Goal: Task Accomplishment & Management: Manage account settings

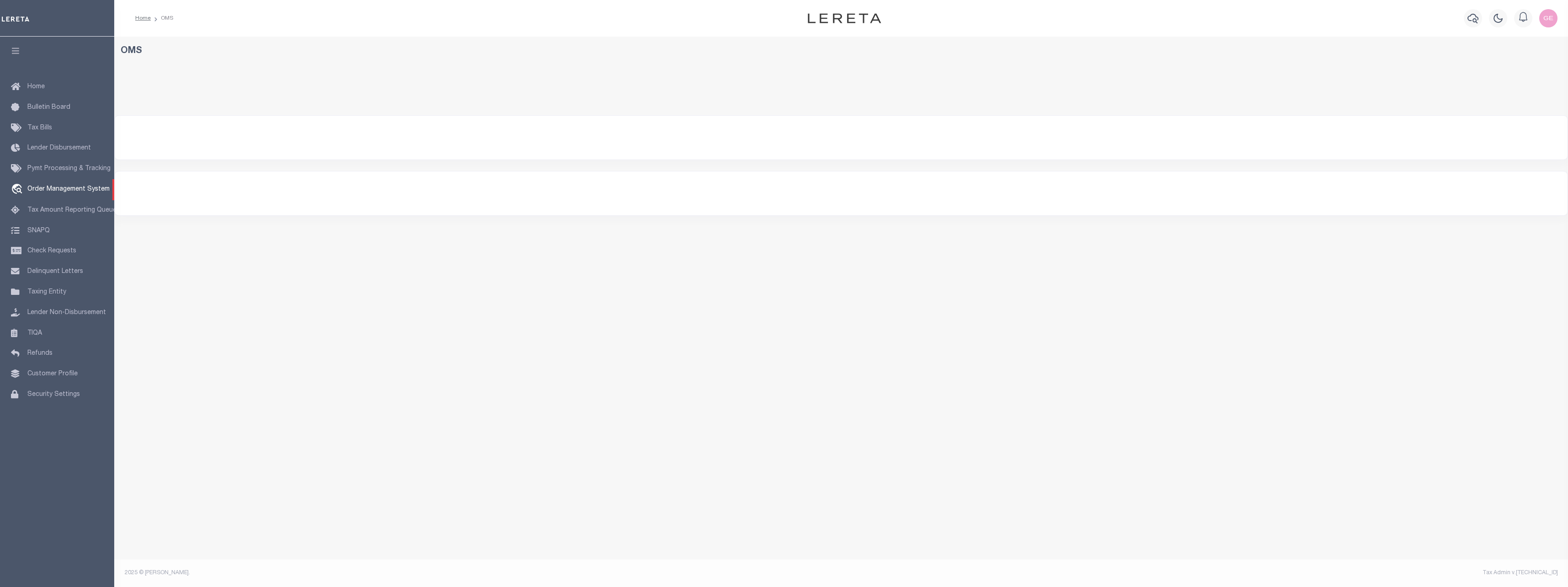
select select "200"
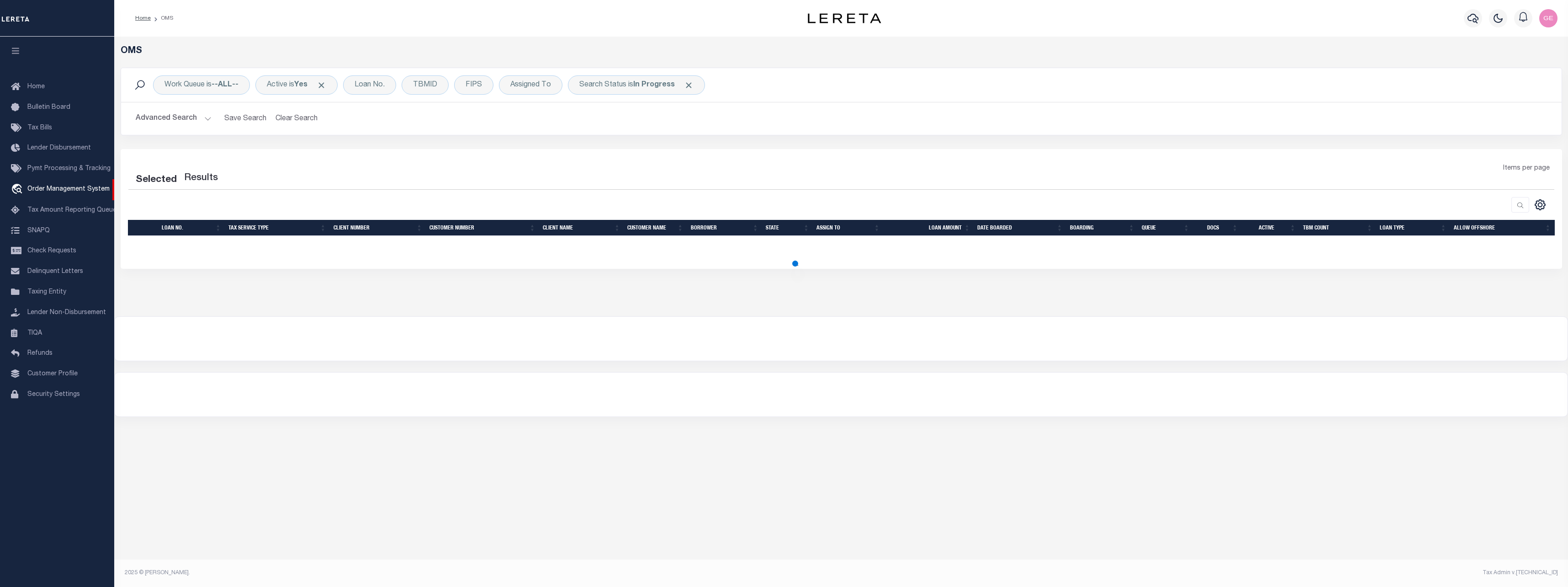
select select "200"
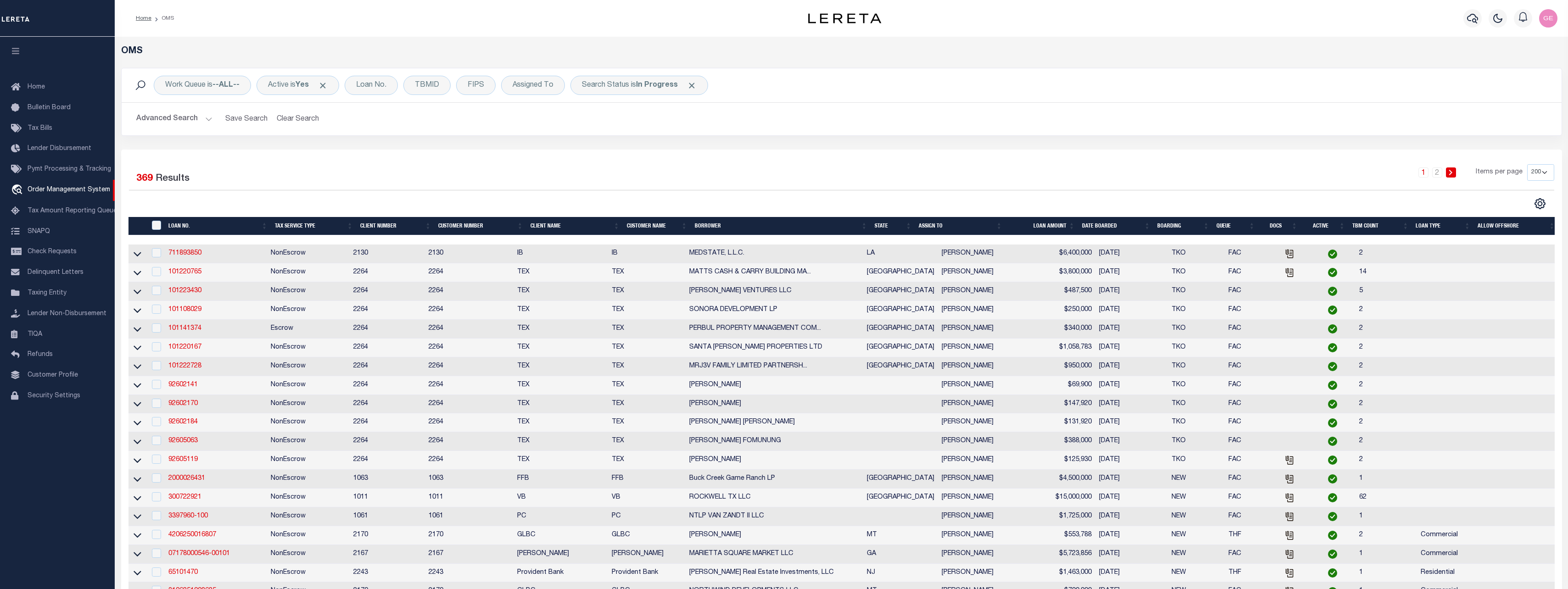
click at [216, 122] on h2 "Advanced Search Save Search Clear Search" at bounding box center [841, 119] width 1425 height 18
click at [209, 123] on button "Advanced Search" at bounding box center [174, 119] width 76 height 18
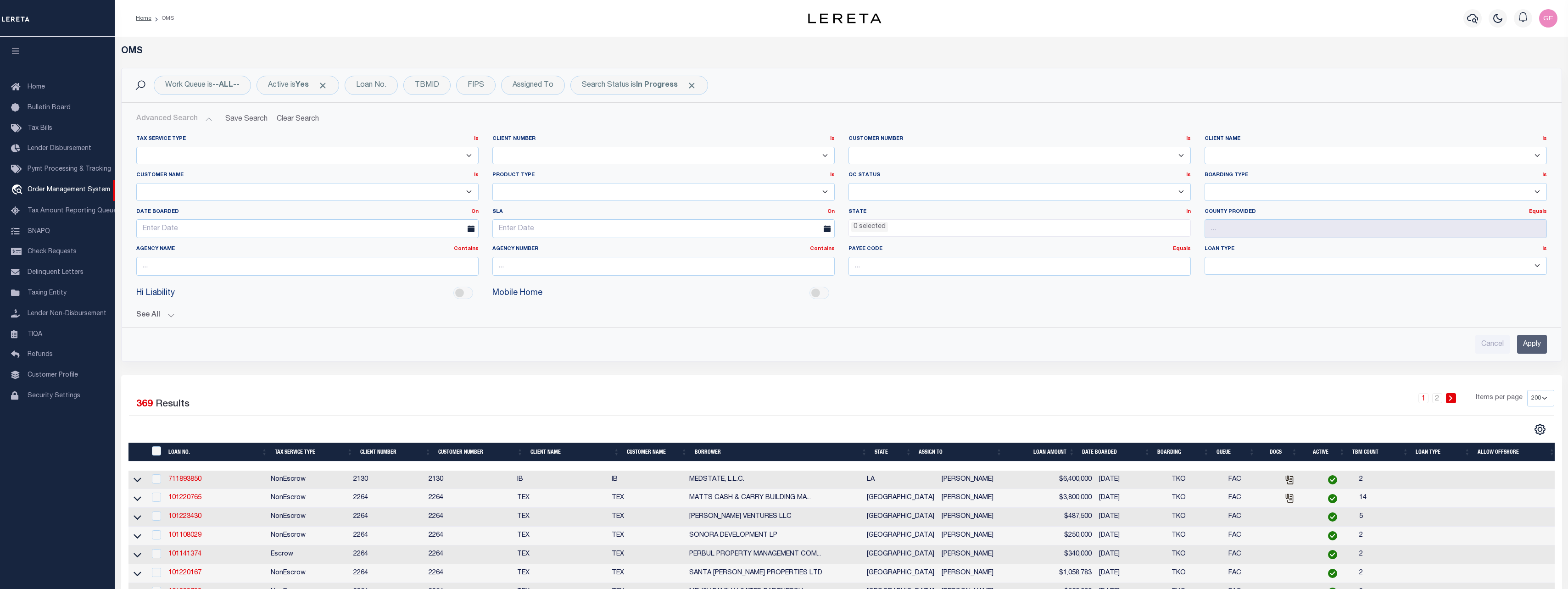
click at [590, 157] on select "1011 1012 1013 1014 1019 1042 1049 1052 1053 1055 1058 1061 1063 1064 1065 1069…" at bounding box center [664, 156] width 342 height 18
click at [886, 161] on select "1011 1012 1013 1014 1019 1042 1049 1052 1053 1055 1058 1061 1063 1064 1065 1069…" at bounding box center [1020, 156] width 342 height 18
click at [1297, 157] on select "AB ABL Accumatch - Refunds AF AFCU ALB ALL ANB APCU Atlantic Capital Bank ATR B…" at bounding box center [1376, 156] width 342 height 18
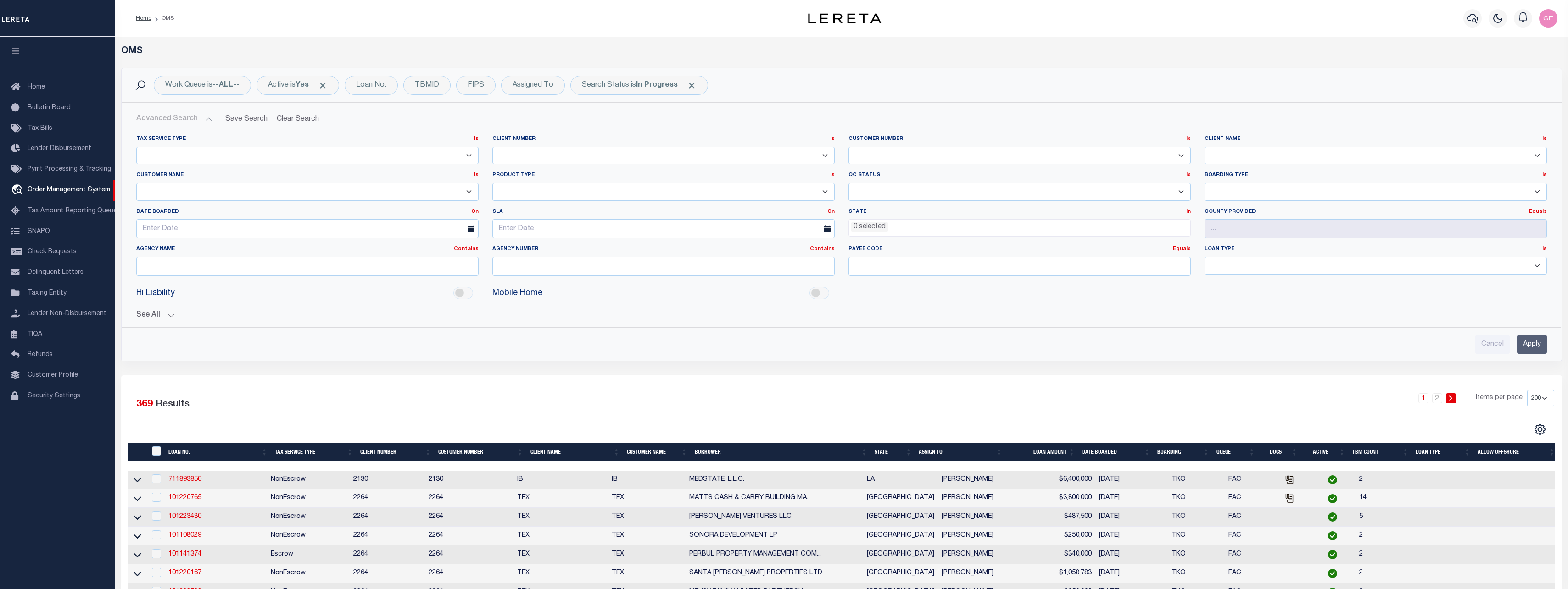
select select "SBA"
click at [191, 478] on link "711893850" at bounding box center [184, 479] width 33 height 6
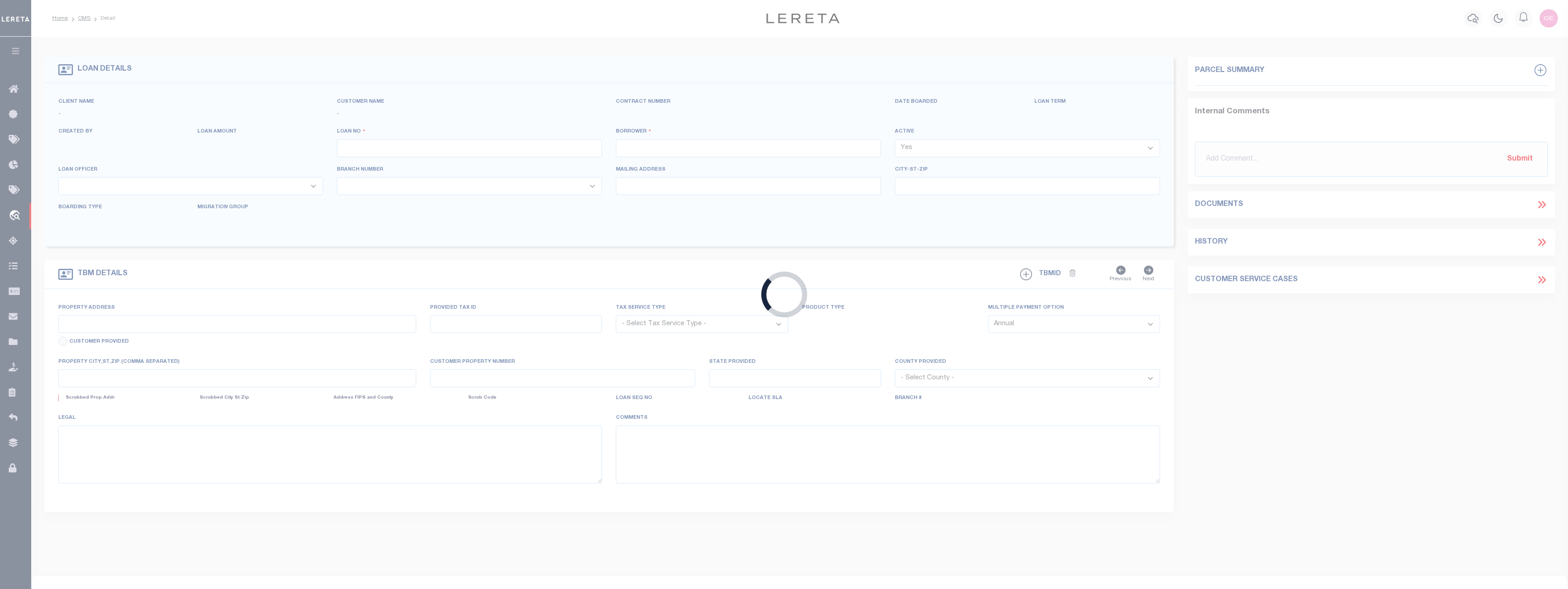
type input "711893850"
type input "MEDSTATE, L.L.C."
select select
type input "1203 S. TYLER ST., UNIT 3 AND 2-X"
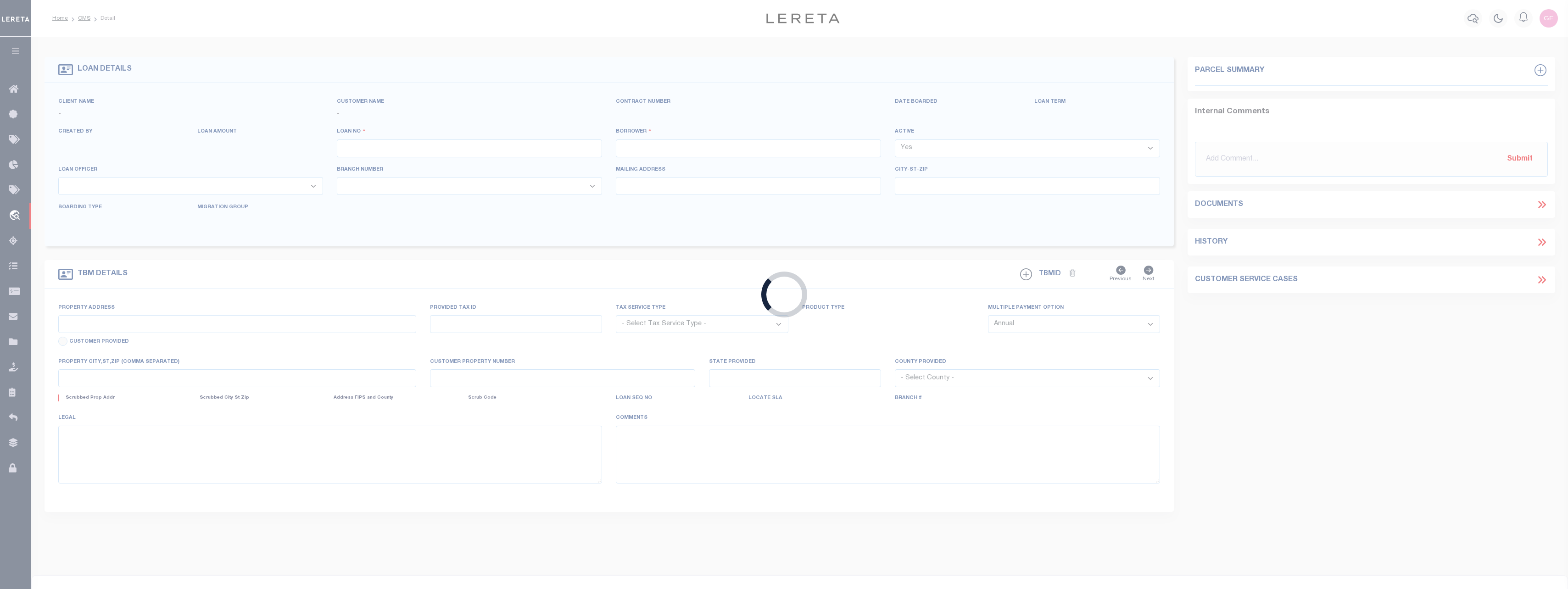
type input "COVINGTON LA 70433"
select select "NonEscrow"
type input "1203 S. TYLER ST., UNIT 3 AND 2-X"
type input "1068111276"
select select
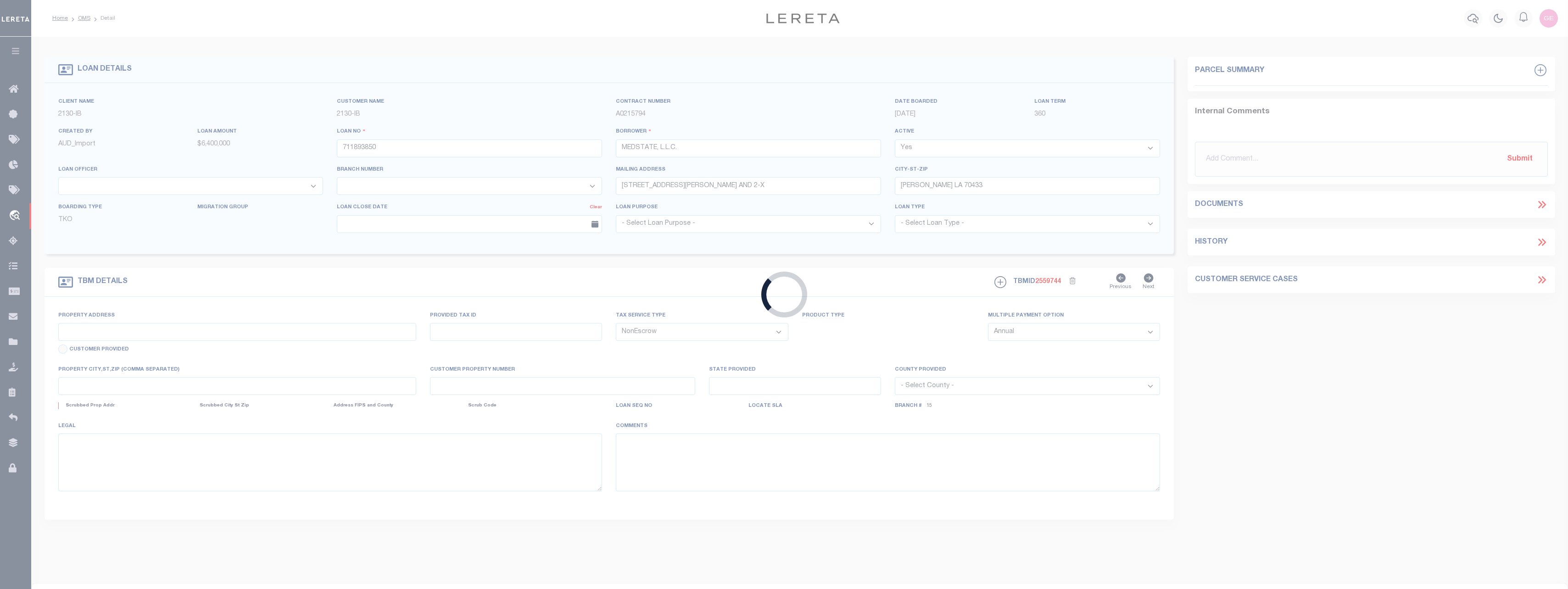
type input "COVINGTON LA 70433"
type input "Eastern"
type input "LA"
select select "4950"
select select "2464"
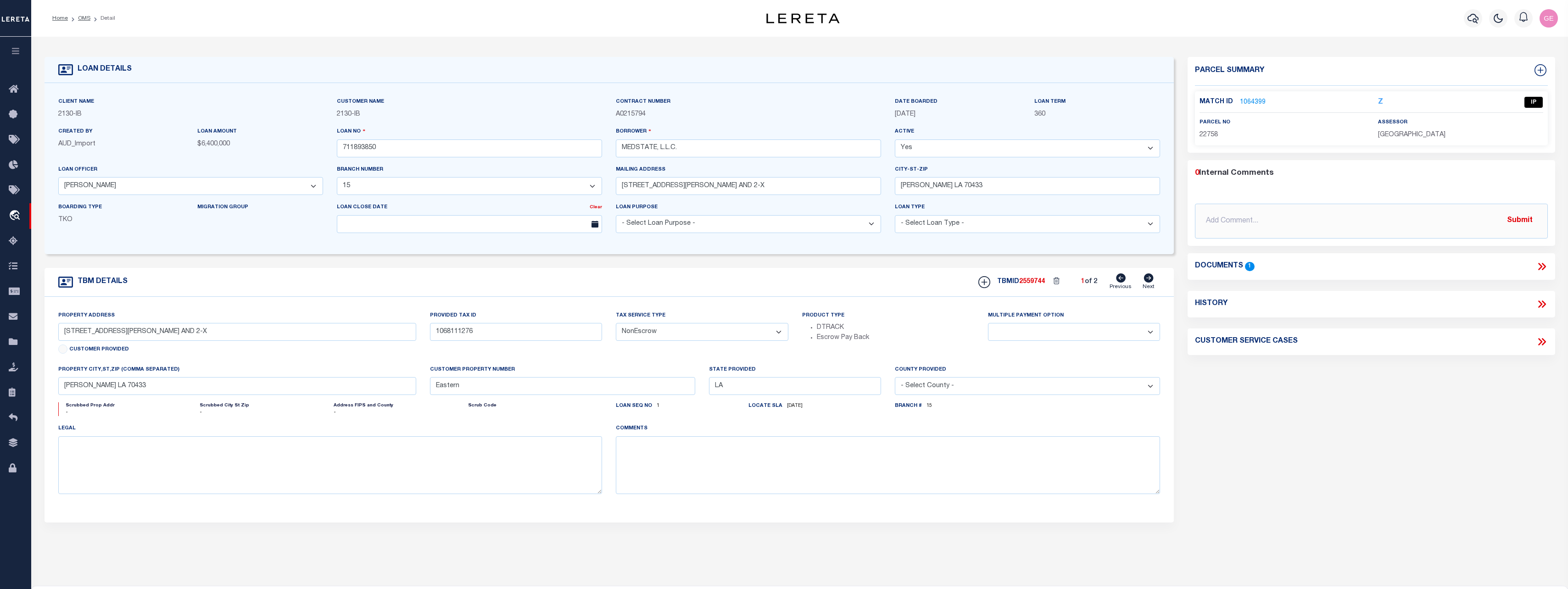
click at [1254, 104] on link "1064399" at bounding box center [1253, 102] width 26 height 10
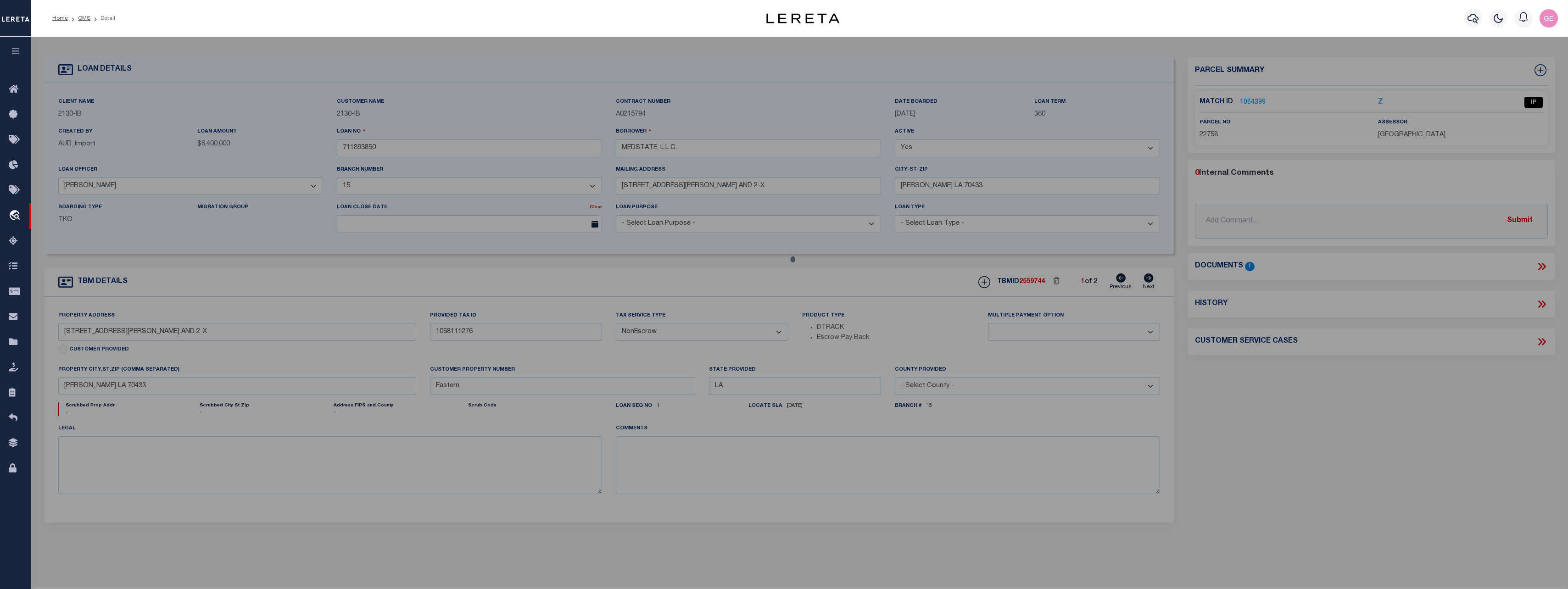
checkbox input "false"
select select "IP"
type input "MEDSTATE LLC"
select select
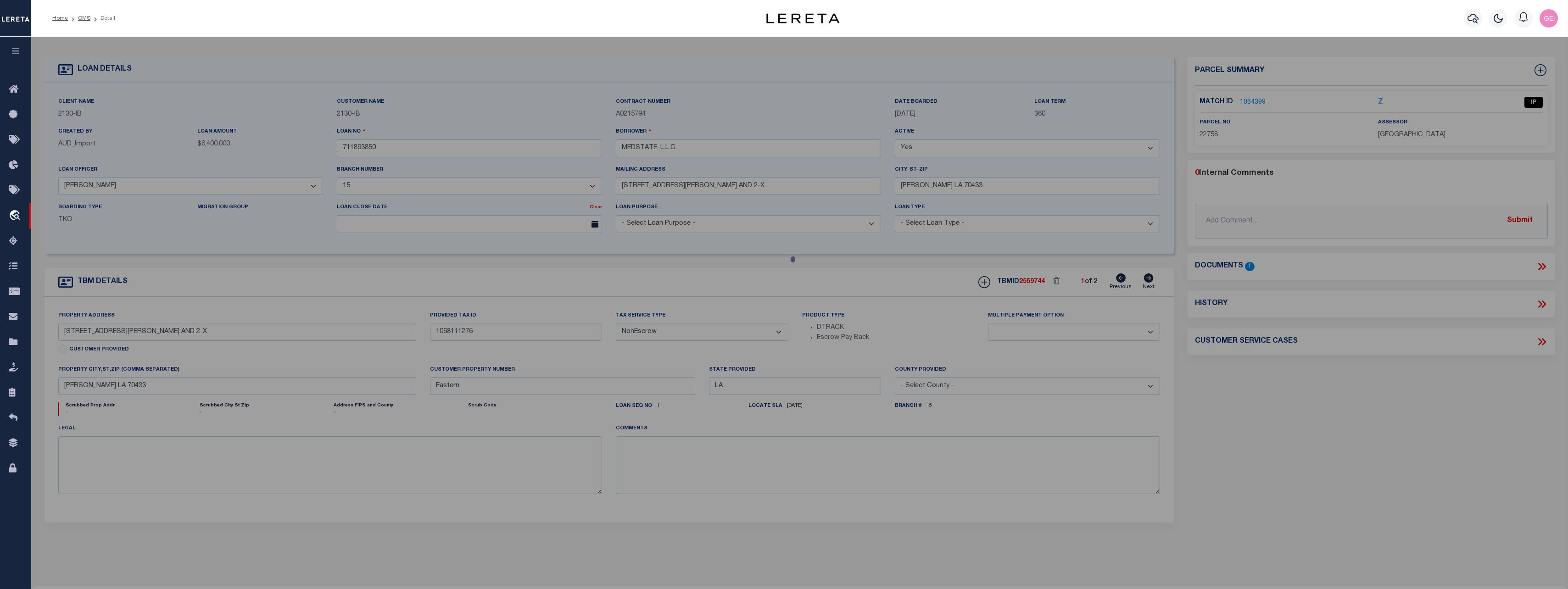
type input "1203 S TYLER ST SUITE 300"
type input "LA"
type textarea "UNITS 2X 3 ST TAMMANY MEDICAL OFFICE CONDO INST NO 1755229 INST NO 1829932 INST…"
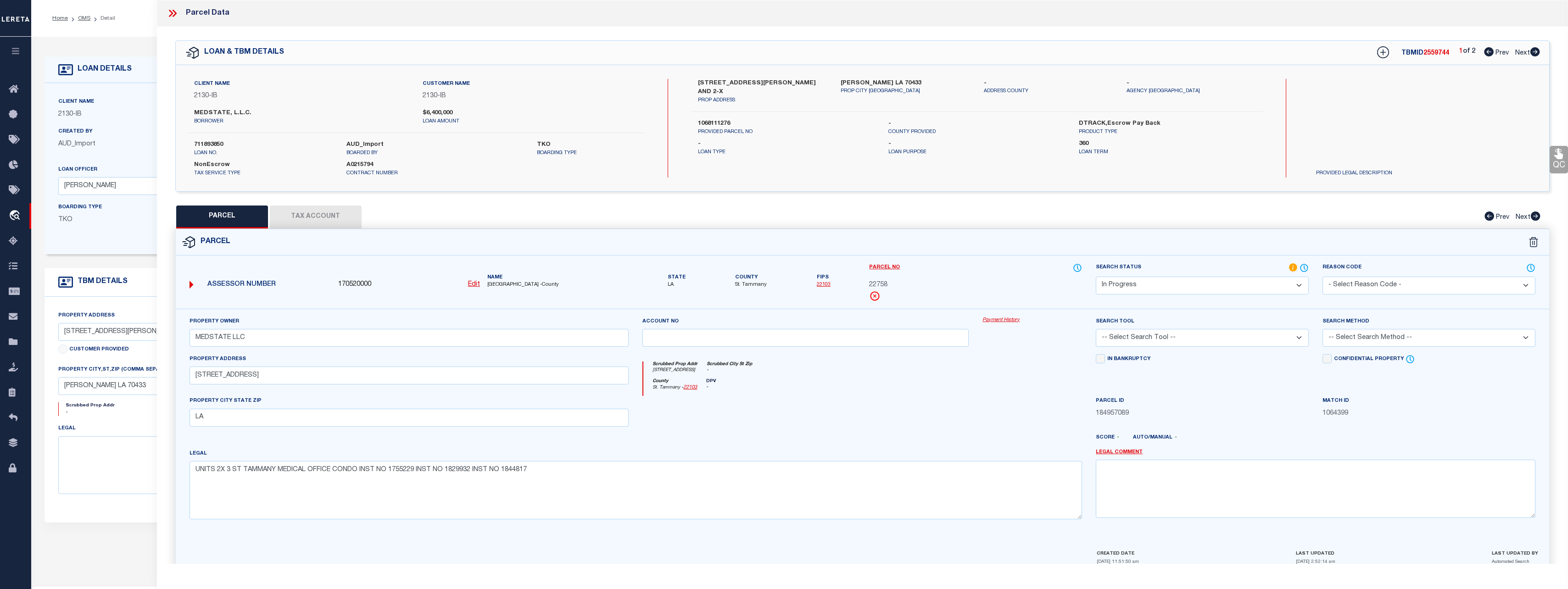
click at [1001, 318] on link "Payment History" at bounding box center [1032, 320] width 100 height 8
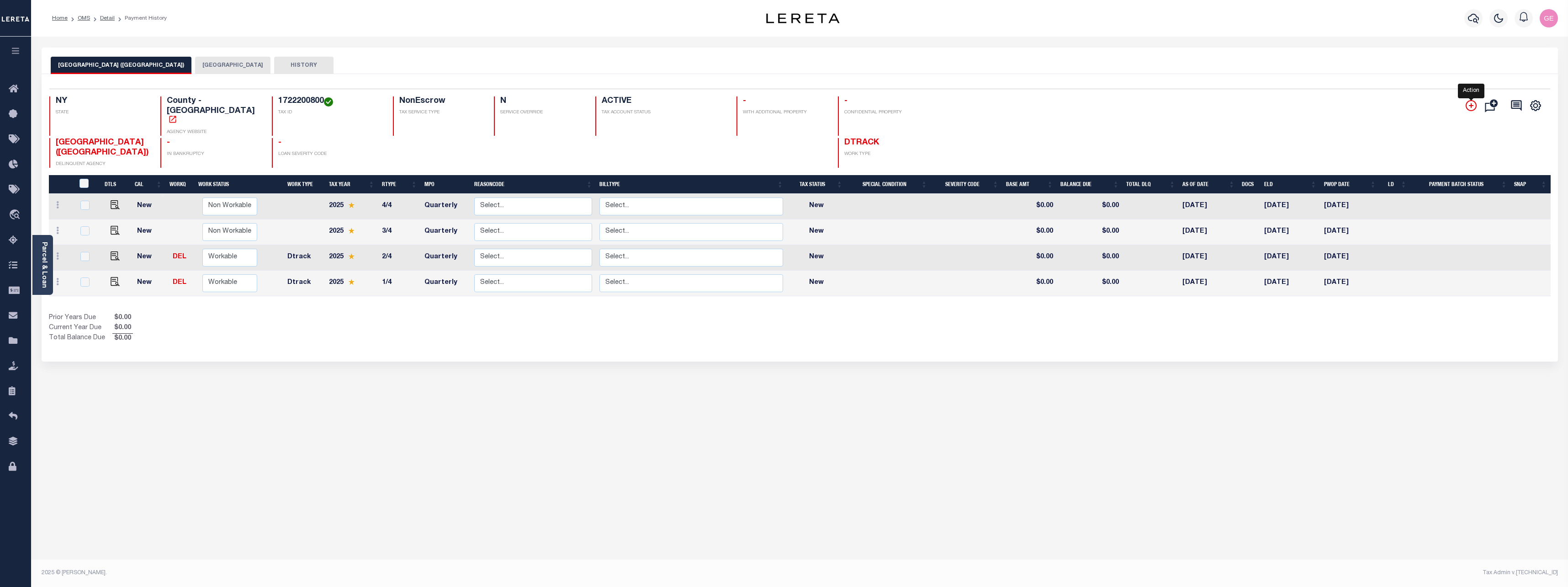
click at [1469, 102] on icon "" at bounding box center [1472, 105] width 11 height 11
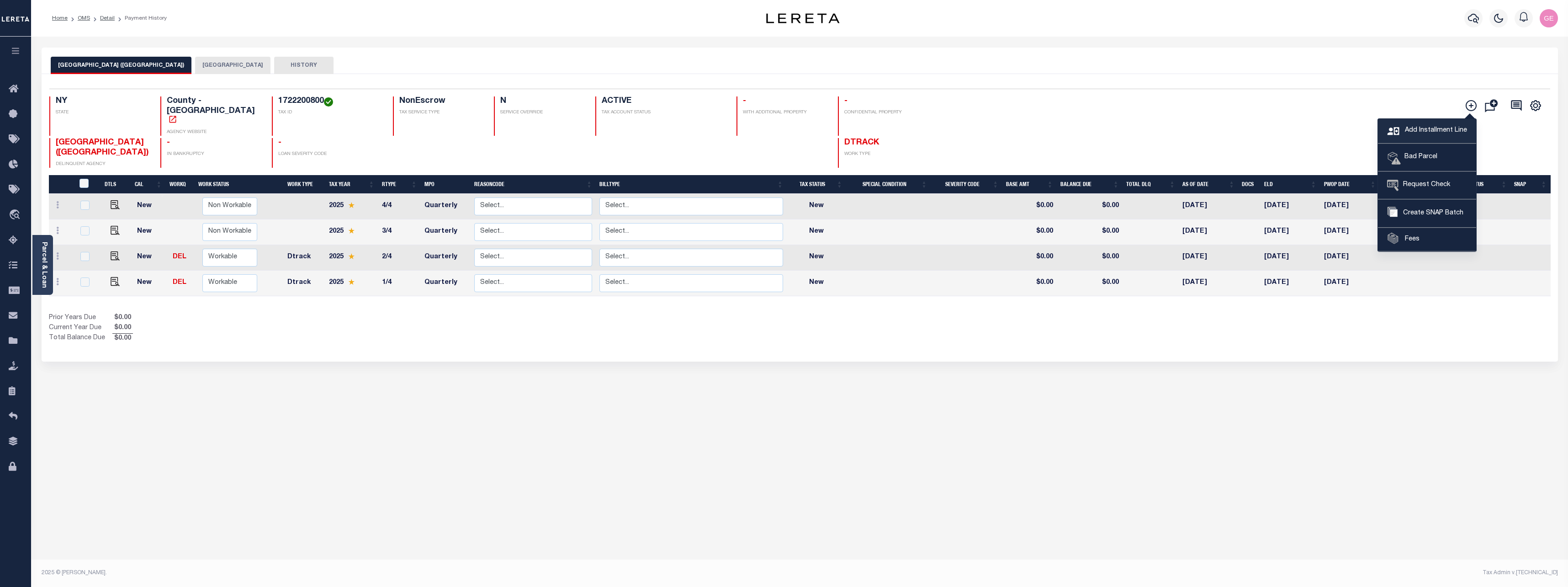
click at [1435, 127] on span "Add Installment Line" at bounding box center [1435, 130] width 64 height 10
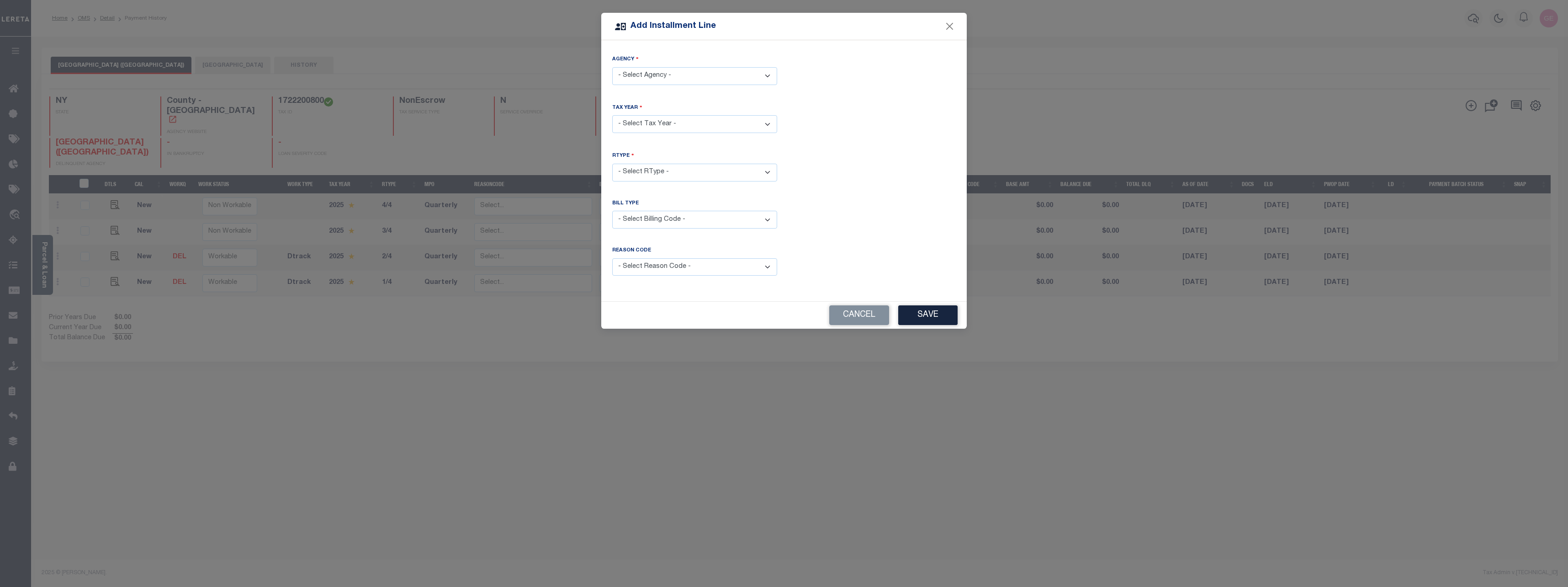
click at [685, 68] on select "- Select Agency - [GEOGRAPHIC_DATA] - City [GEOGRAPHIC_DATA] ([GEOGRAPHIC_DATA]…" at bounding box center [695, 76] width 165 height 18
select select "3606704001"
click at [613, 67] on select "- Select Agency - [GEOGRAPHIC_DATA] - City [GEOGRAPHIC_DATA] ([GEOGRAPHIC_DATA]…" at bounding box center [695, 76] width 165 height 18
click at [680, 128] on select "- Select Year - 2005 2006 2007 2008 2009 2010 2011 2012 2013 2014 2015 2016 201…" at bounding box center [695, 124] width 165 height 18
select select "2025"
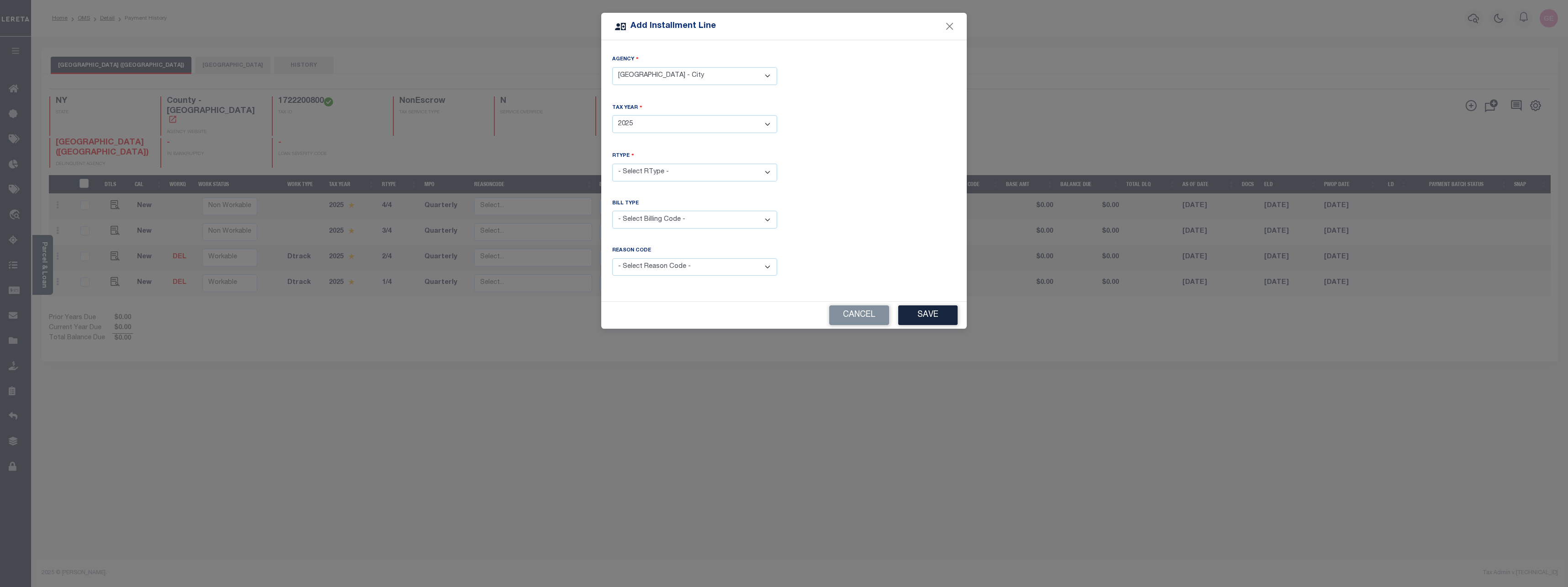
click at [613, 115] on select "- Select Year - 2005 2006 2007 2008 2009 2010 2011 2012 2013 2014 2015 2016 201…" at bounding box center [695, 124] width 165 height 18
click at [657, 164] on select "- Select RType - 1/4 2/4 3/4 4/4" at bounding box center [695, 173] width 165 height 18
select select "0"
click at [613, 164] on select "- Select RType - 1/4 2/4 3/4 4/4" at bounding box center [695, 173] width 165 height 18
click at [660, 217] on select "- Select Billing Code - Regular Delinquent Supplemental Corrected/Adjusted Bill…" at bounding box center [695, 220] width 165 height 18
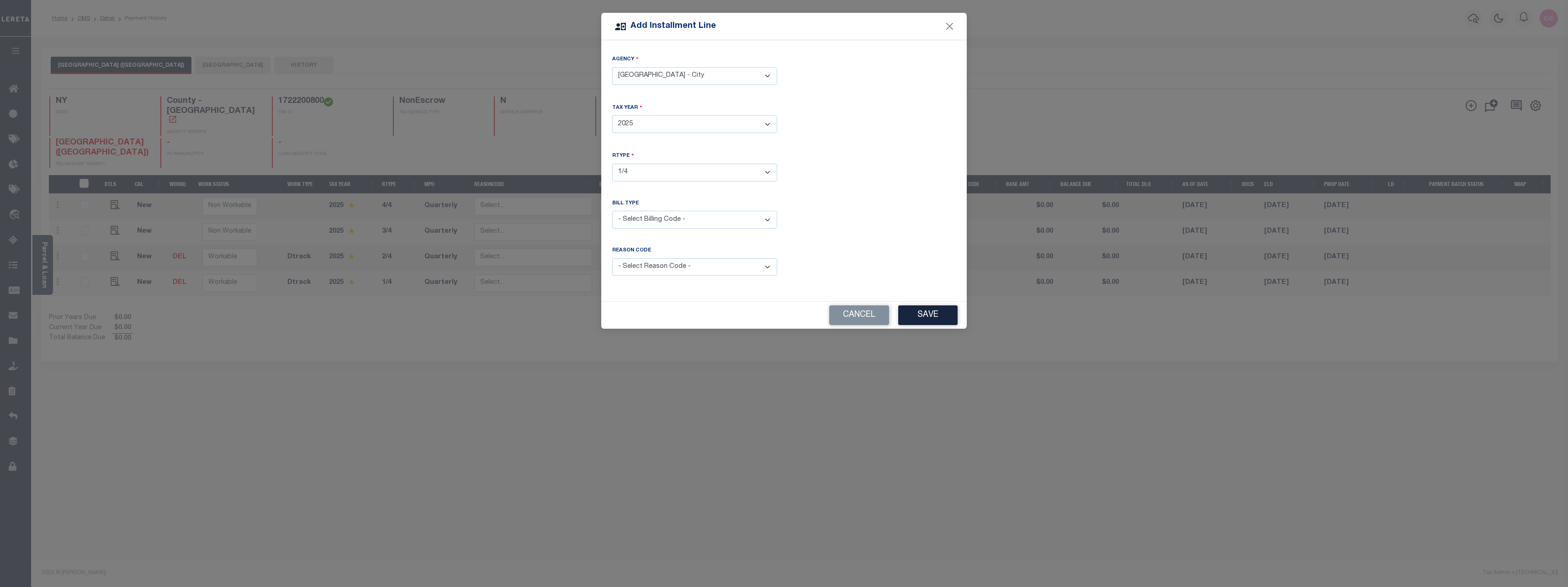
select select "1"
click at [613, 211] on select "- Select Billing Code - Regular Delinquent Supplemental Corrected/Adjusted Bill…" at bounding box center [695, 220] width 165 height 18
click at [654, 263] on select "- Select Reason Code - Payment Reversal Taxable Value Change Assessment Change …" at bounding box center [695, 268] width 165 height 18
click at [613, 259] on select "- Select Reason Code - Payment Reversal Taxable Value Change Assessment Change …" at bounding box center [695, 268] width 165 height 18
click at [689, 72] on select "- Select Agency - [GEOGRAPHIC_DATA] - City [GEOGRAPHIC_DATA] ([GEOGRAPHIC_DATA]…" at bounding box center [695, 76] width 165 height 18
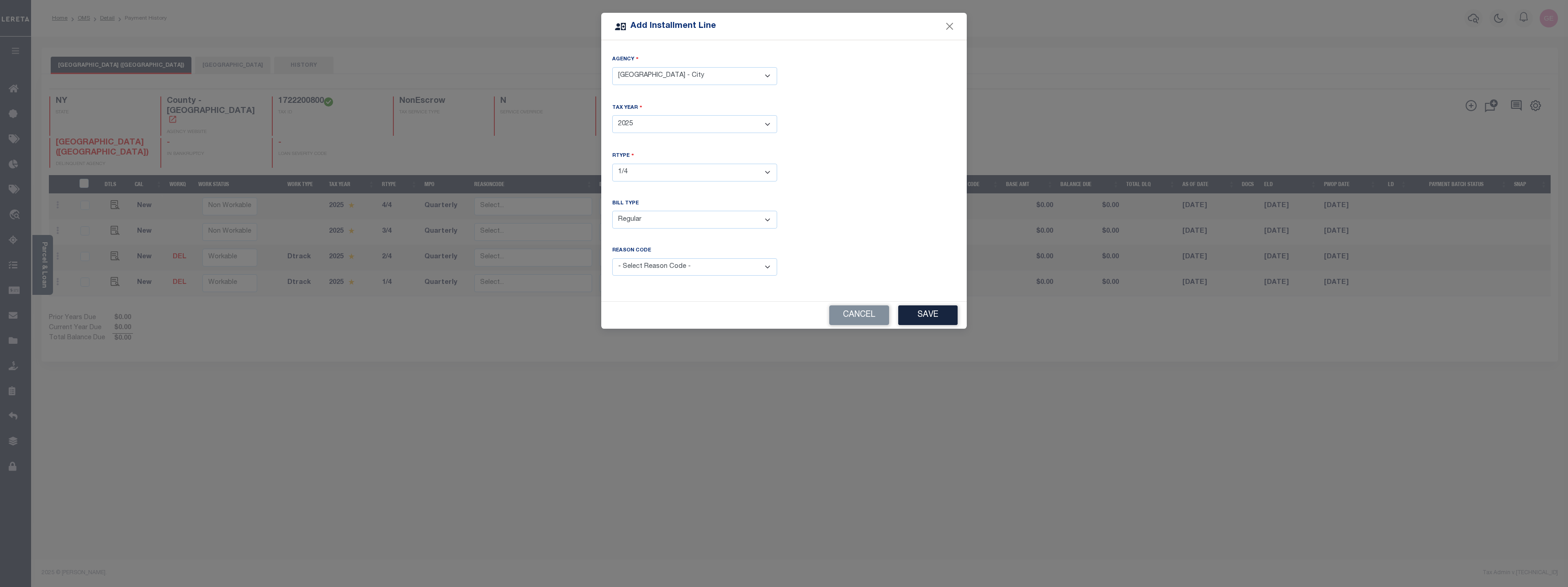
select select "3606706000"
click at [613, 67] on select "- Select Agency - [GEOGRAPHIC_DATA] - City [GEOGRAPHIC_DATA] ([GEOGRAPHIC_DATA]…" at bounding box center [695, 76] width 165 height 18
click at [671, 127] on select "- Select Year - 2005 2006 2007 2008 2009 2010 2011 2012 2013 2014 2015 2016 201…" at bounding box center [695, 124] width 165 height 18
select select "2023"
click at [613, 115] on select "- Select Year - 2005 2006 2007 2008 2009 2010 2011 2012 2013 2014 2015 2016 201…" at bounding box center [695, 124] width 165 height 18
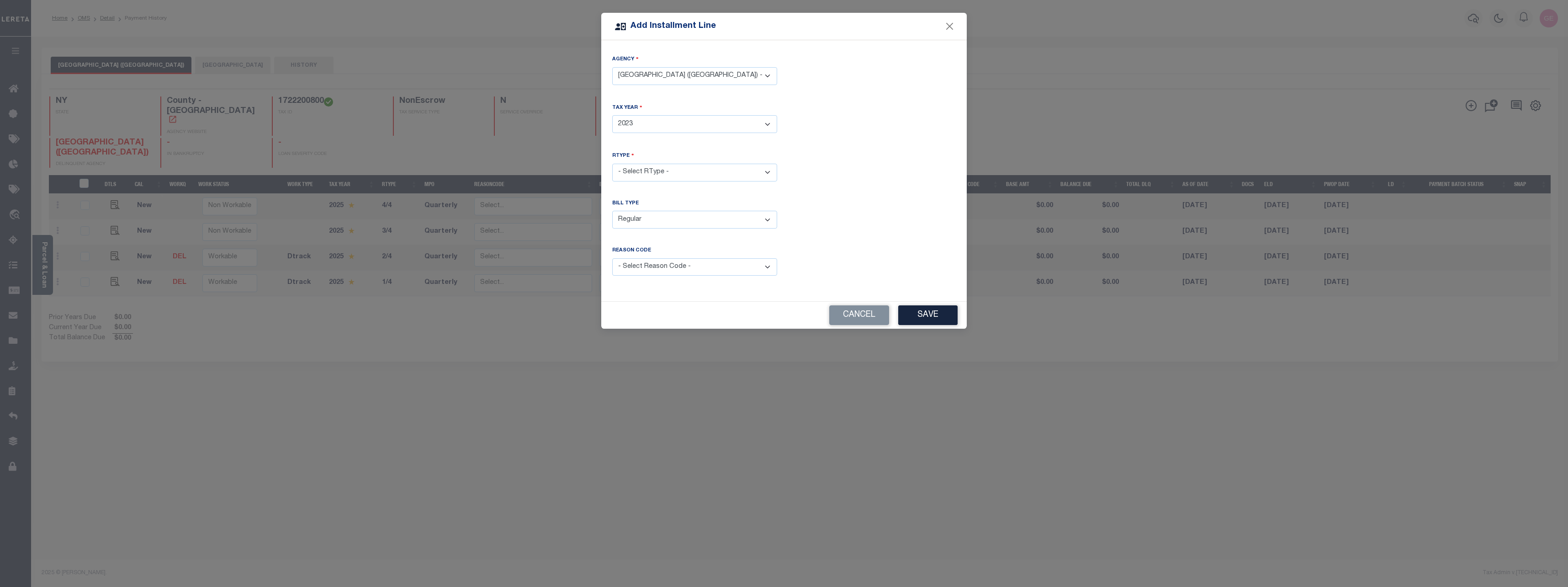
click at [649, 164] on select "- Select RType - 1/4 2/4 3/4 4/4" at bounding box center [695, 173] width 165 height 18
select select "0"
click at [613, 164] on select "- Select RType - 1/4 2/4 3/4 4/4" at bounding box center [695, 173] width 165 height 18
click at [691, 266] on select "- Select Reason Code - Payment Reversal Taxable Value Change Assessment Change …" at bounding box center [695, 268] width 165 height 18
select select "1"
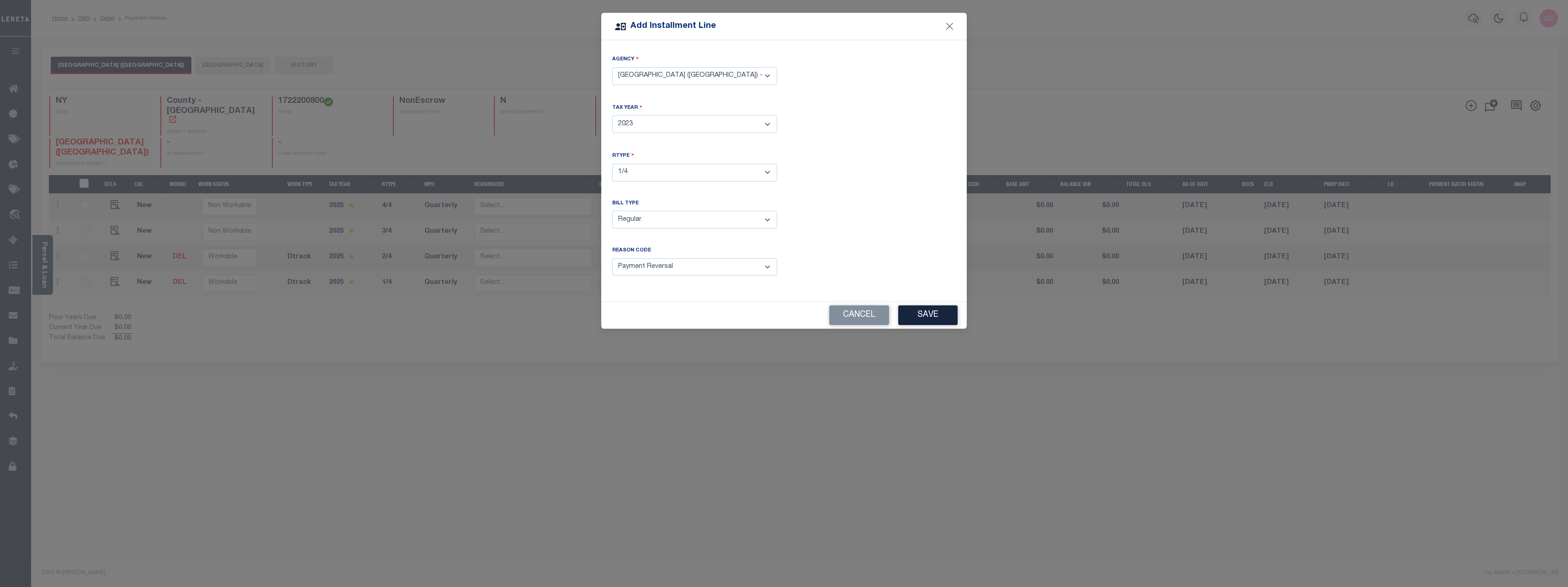
click at [613, 259] on select "- Select Reason Code - Payment Reversal Taxable Value Change Assessment Change …" at bounding box center [695, 268] width 165 height 18
click at [920, 311] on button "Save" at bounding box center [928, 315] width 60 height 19
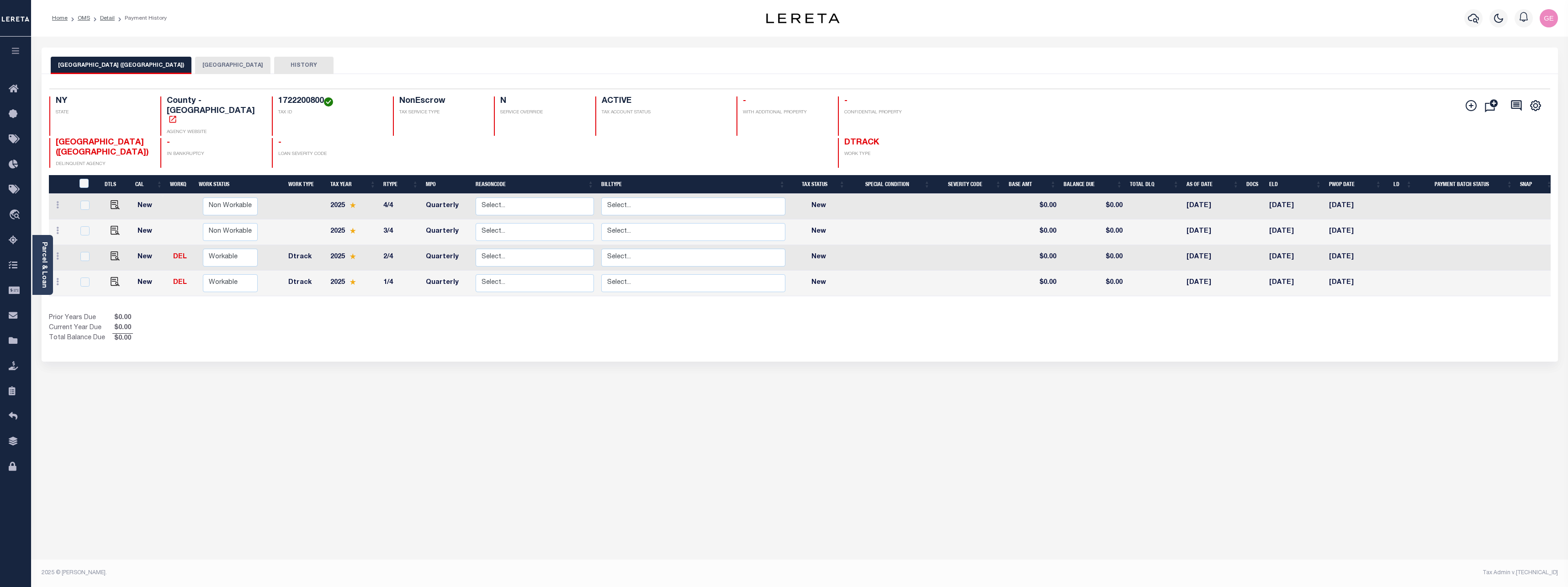
click at [274, 58] on button "HISTORY" at bounding box center [304, 65] width 60 height 17
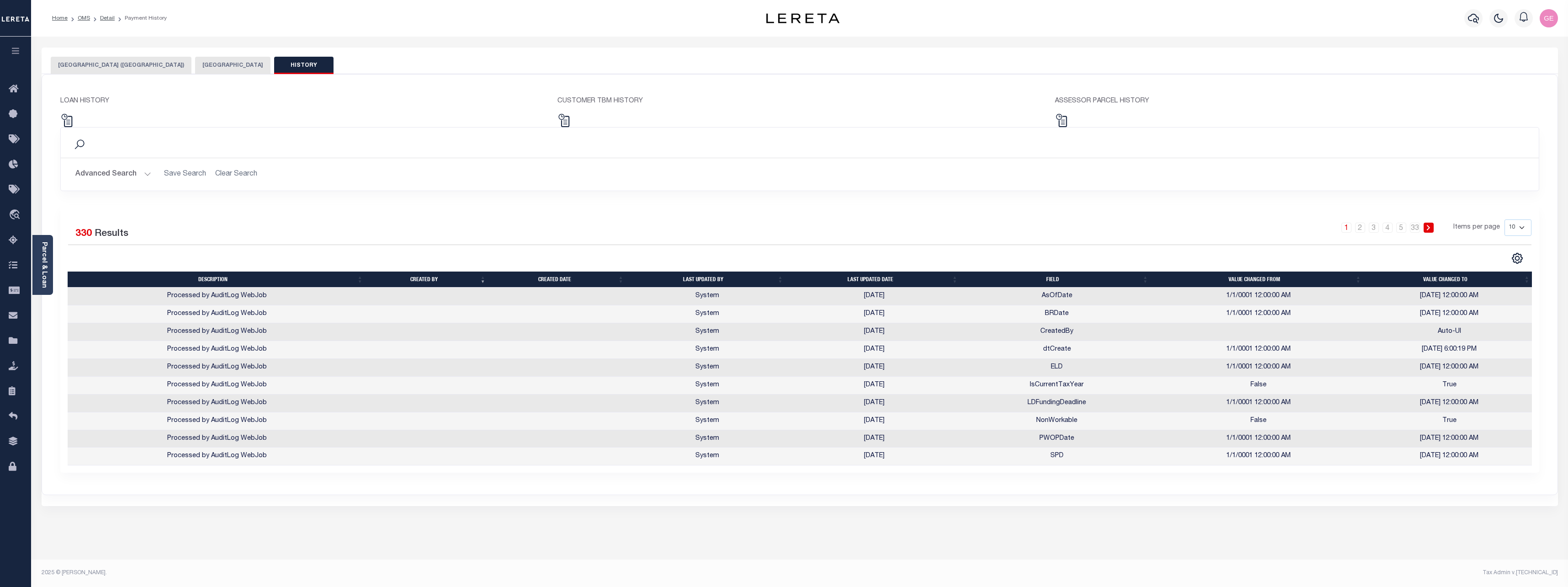
click at [144, 71] on button "[GEOGRAPHIC_DATA] ([GEOGRAPHIC_DATA])" at bounding box center [121, 65] width 141 height 17
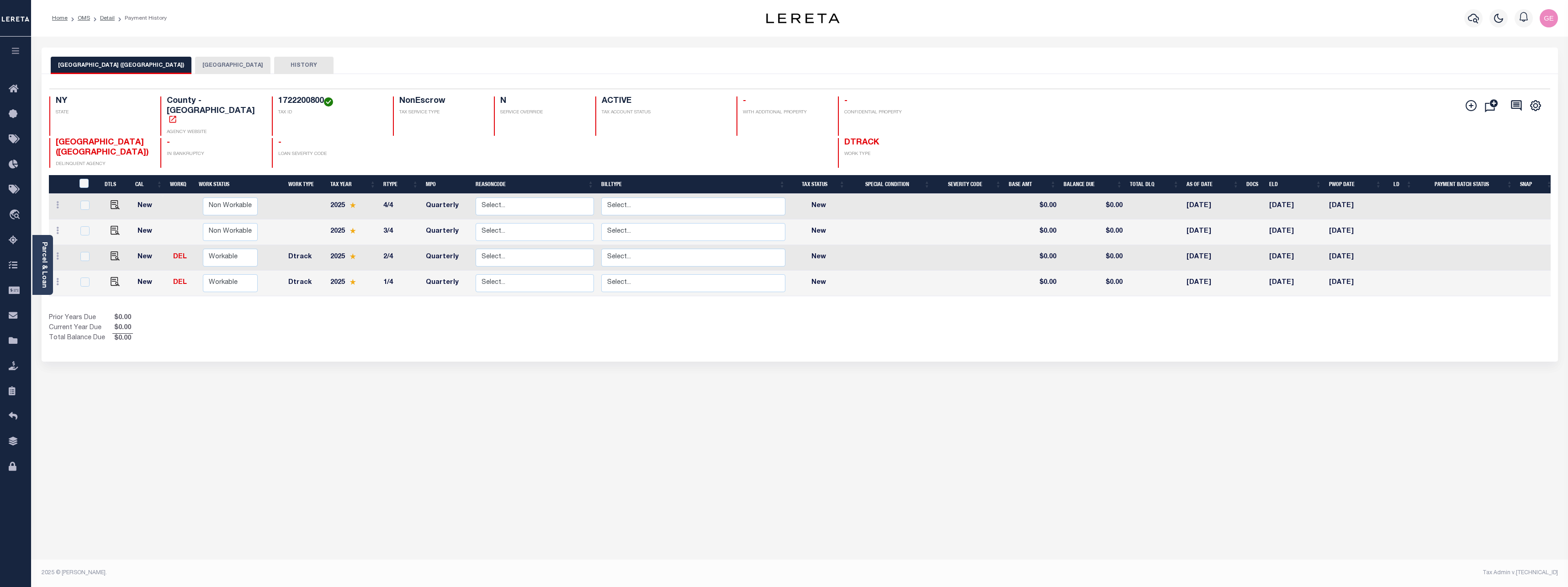
click at [274, 64] on button "HISTORY" at bounding box center [304, 65] width 60 height 17
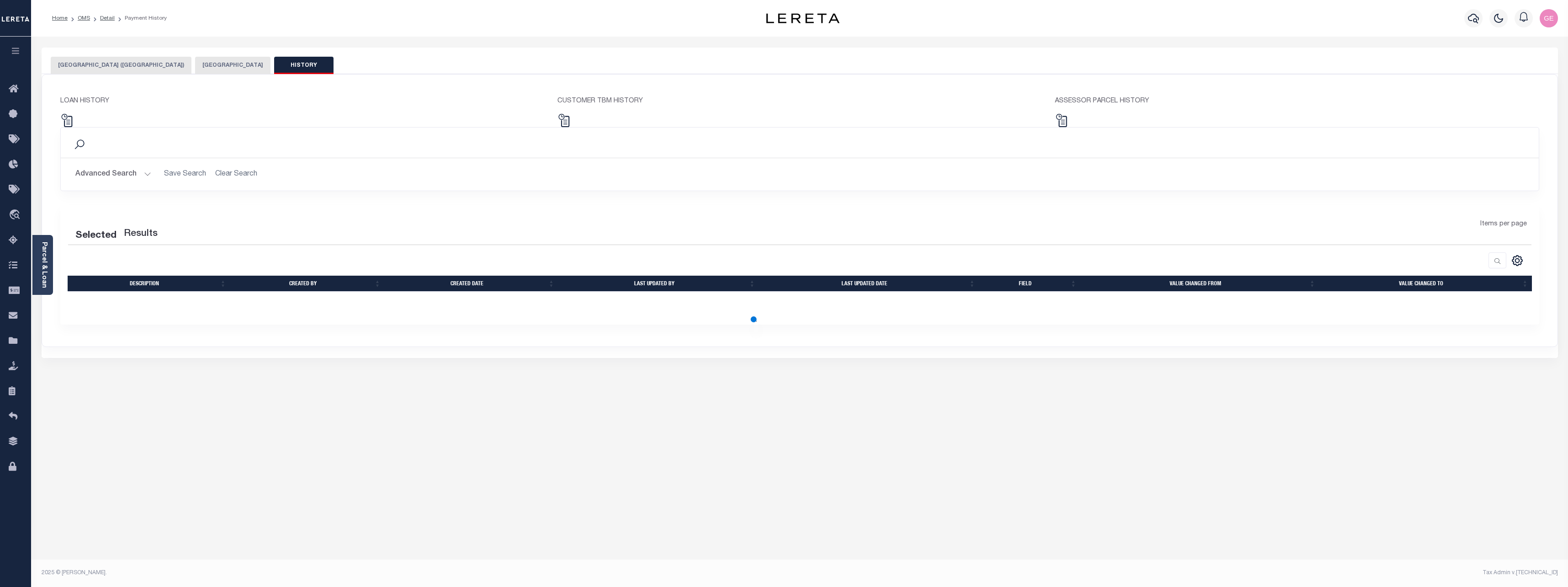
click at [121, 71] on button "[GEOGRAPHIC_DATA] ([GEOGRAPHIC_DATA])" at bounding box center [121, 65] width 141 height 17
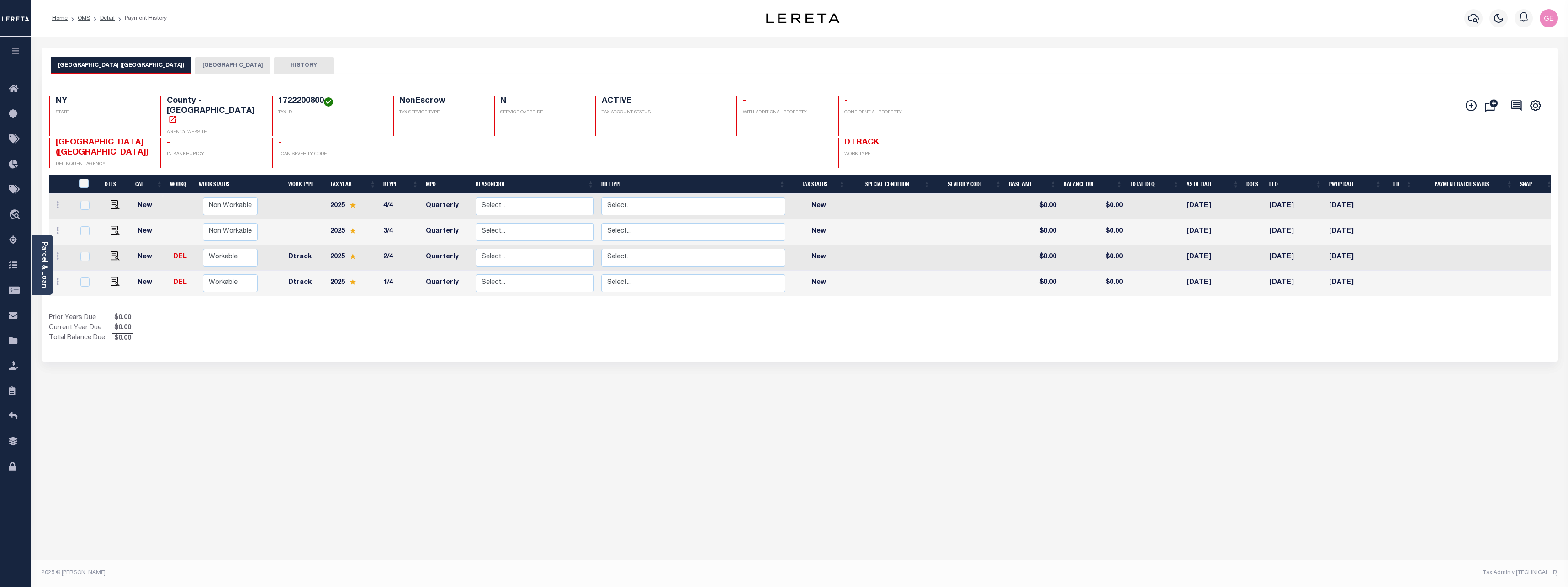
click at [1465, 103] on button "Add Installment Line [GEOGRAPHIC_DATA] Request Check Create SNAP Batch Fees" at bounding box center [1469, 106] width 23 height 12
click at [1476, 111] on icon "" at bounding box center [1472, 105] width 11 height 11
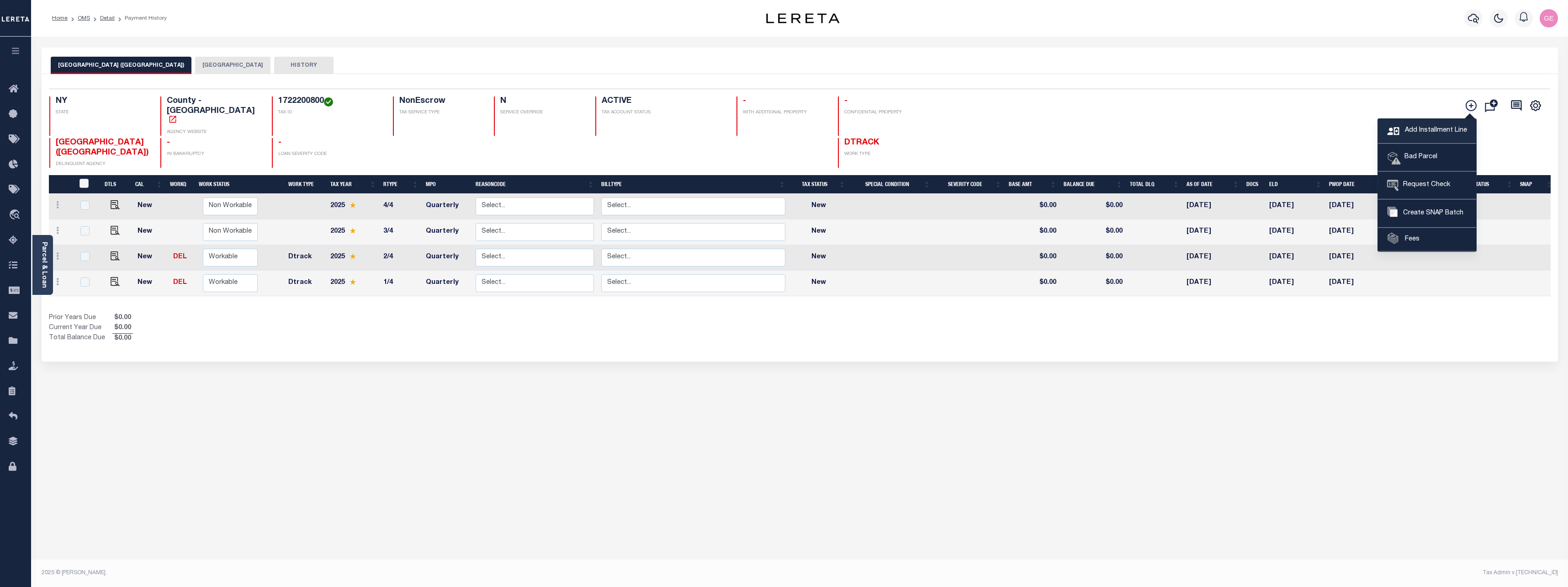
click at [1434, 136] on link "Add Installment Line" at bounding box center [1427, 131] width 98 height 25
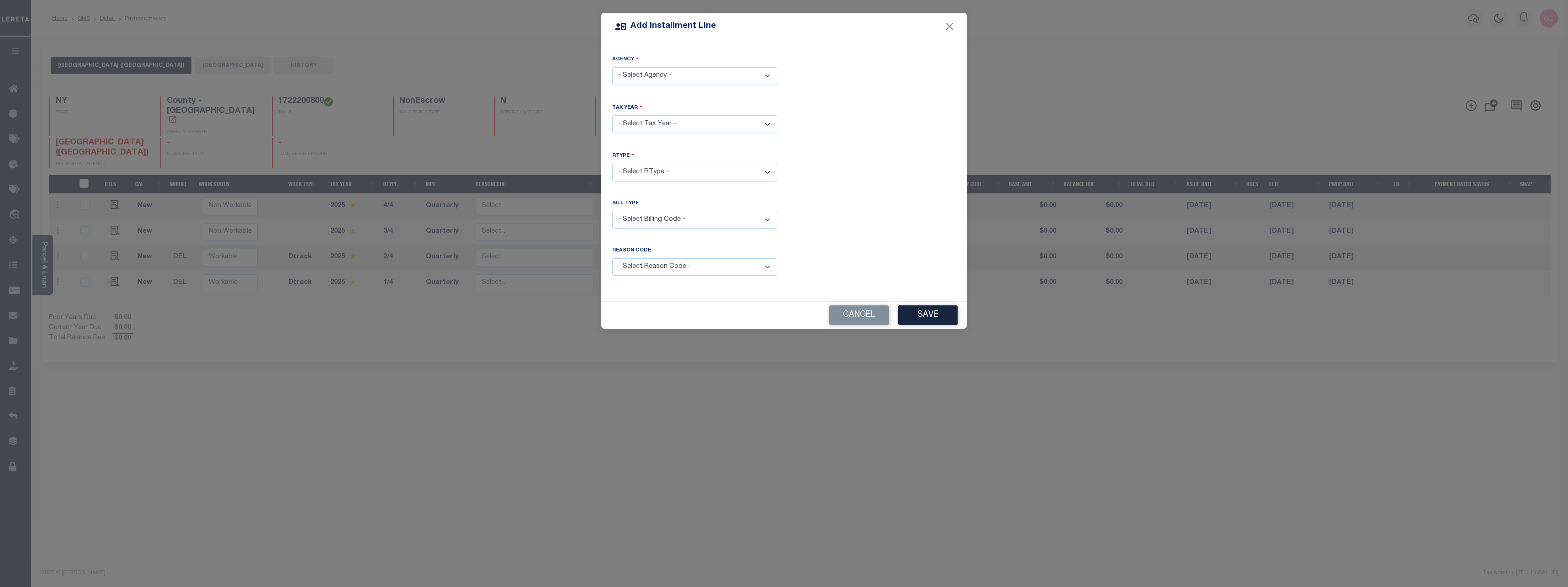
drag, startPoint x: 703, startPoint y: 79, endPoint x: 698, endPoint y: 82, distance: 5.8
click at [703, 79] on select "- Select Agency - SYRACUSE CITY - City SYRACUSE CITY (ONONDAGA COUNTY) - County" at bounding box center [695, 76] width 165 height 18
select select "3606706000"
click at [613, 67] on select "- Select Agency - SYRACUSE CITY - City SYRACUSE CITY (ONONDAGA COUNTY) - County" at bounding box center [695, 76] width 165 height 18
click at [682, 130] on select "- Select Year - 2005 2006 2007 2008 2009 2010 2011 2012 2013 2014 2015 2016 201…" at bounding box center [695, 124] width 165 height 18
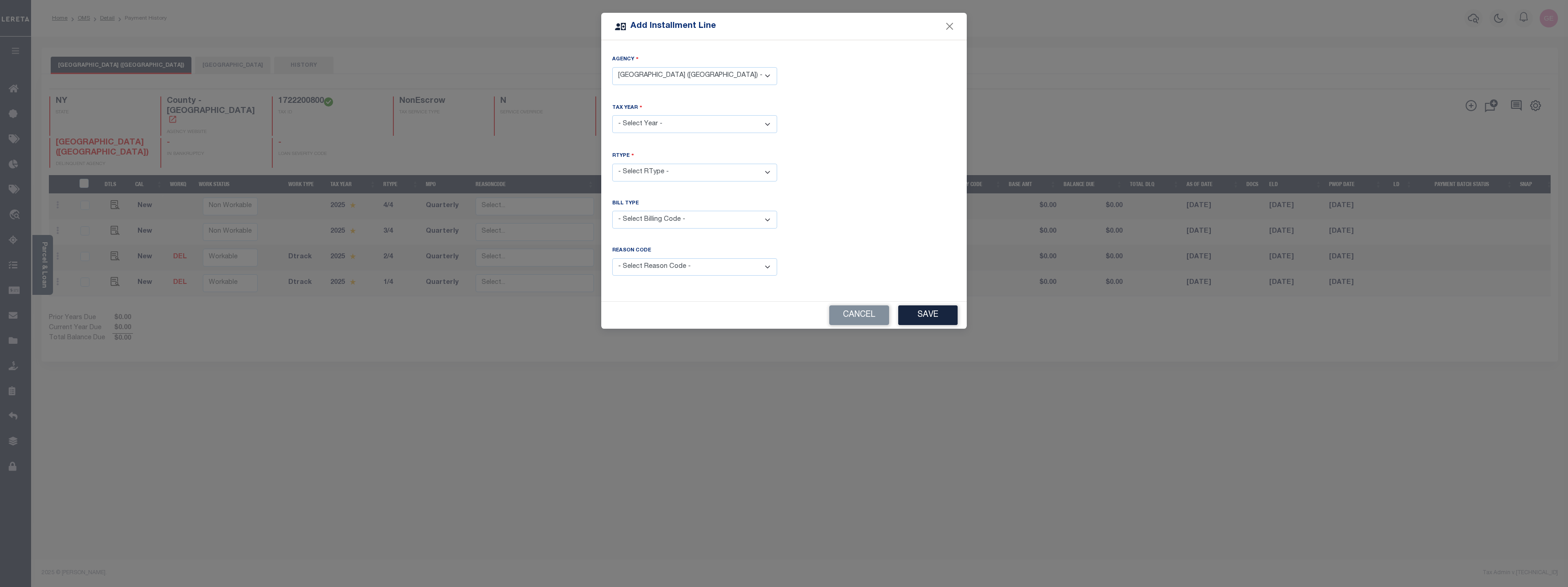
select select "2023"
click at [613, 115] on select "- Select Year - 2005 2006 2007 2008 2009 2010 2011 2012 2013 2014 2015 2016 201…" at bounding box center [695, 124] width 165 height 18
click at [655, 175] on select "- Select RType - 1/4 2/4 3/4 4/4" at bounding box center [695, 173] width 165 height 18
select select "0"
click at [613, 164] on select "- Select RType - 1/4 2/4 3/4 4/4" at bounding box center [695, 173] width 165 height 18
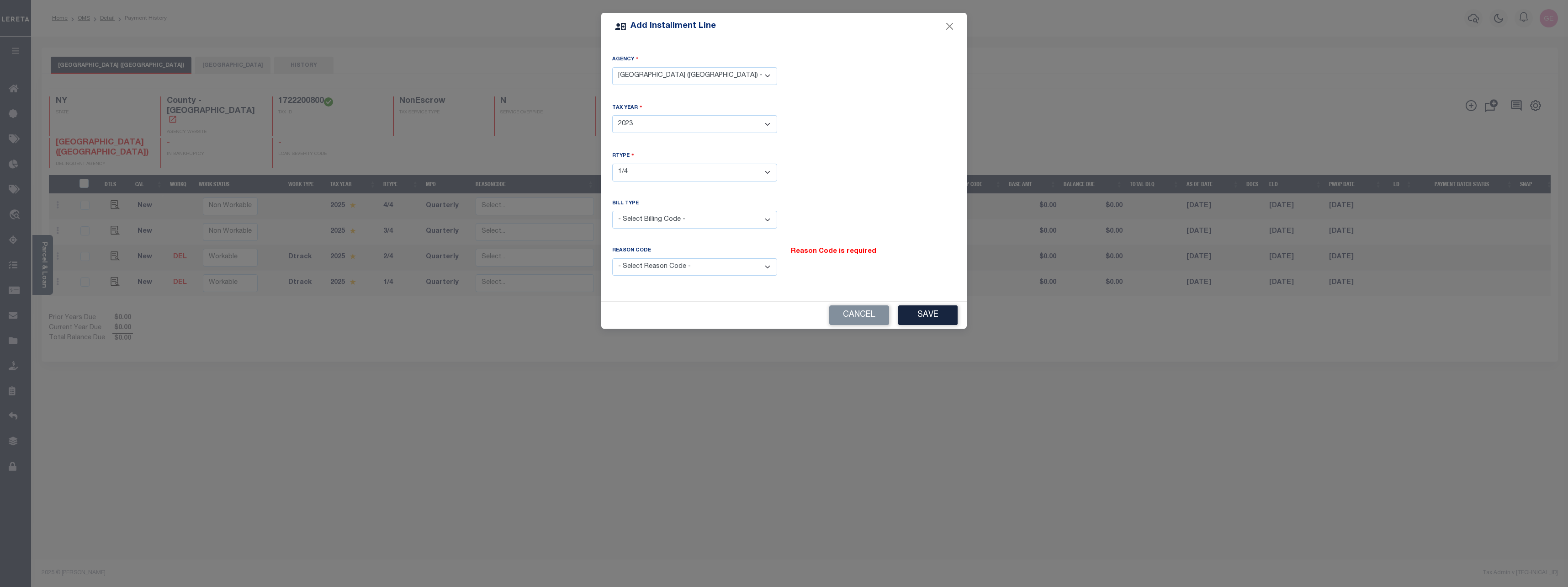
click at [642, 218] on select "- Select Billing Code - Regular Delinquent Supplemental Corrected/Adjusted Bill…" at bounding box center [695, 220] width 165 height 18
select select "1"
click at [613, 211] on select "- Select Billing Code - Regular Delinquent Supplemental Corrected/Adjusted Bill…" at bounding box center [695, 220] width 165 height 18
click at [647, 263] on select "- Select Reason Code - Payment Reversal Taxable Value Change Assessment Change …" at bounding box center [695, 268] width 165 height 18
select select "1"
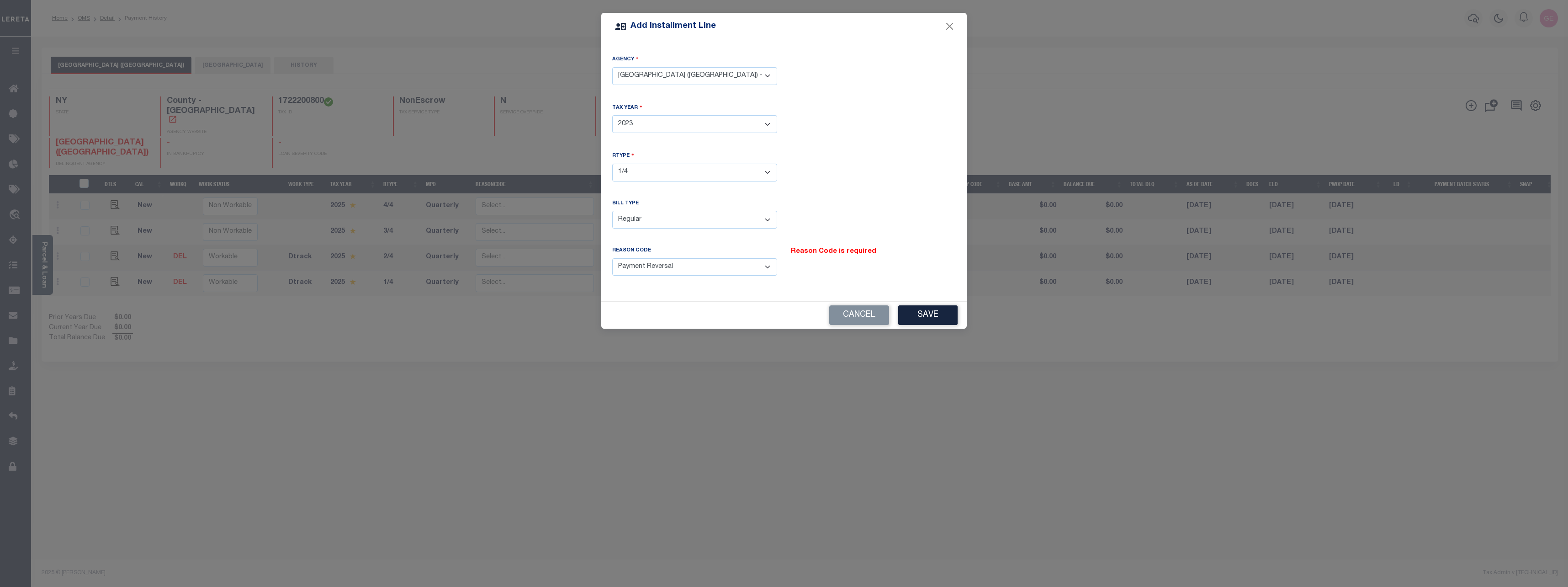
click at [613, 259] on select "- Select Reason Code - Payment Reversal Taxable Value Change Assessment Change …" at bounding box center [695, 268] width 165 height 18
click at [937, 320] on button "Save" at bounding box center [928, 315] width 60 height 19
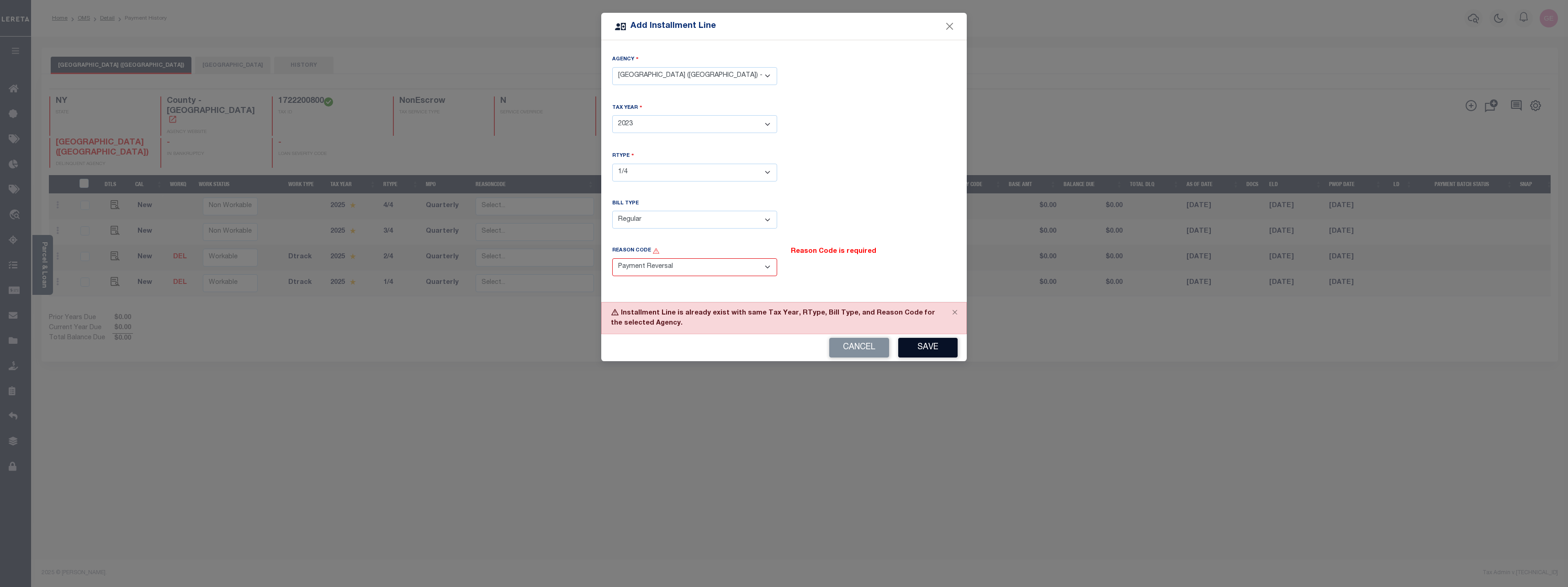
click at [935, 348] on button "Save" at bounding box center [928, 347] width 60 height 19
click at [859, 349] on button "Cancel" at bounding box center [859, 347] width 60 height 19
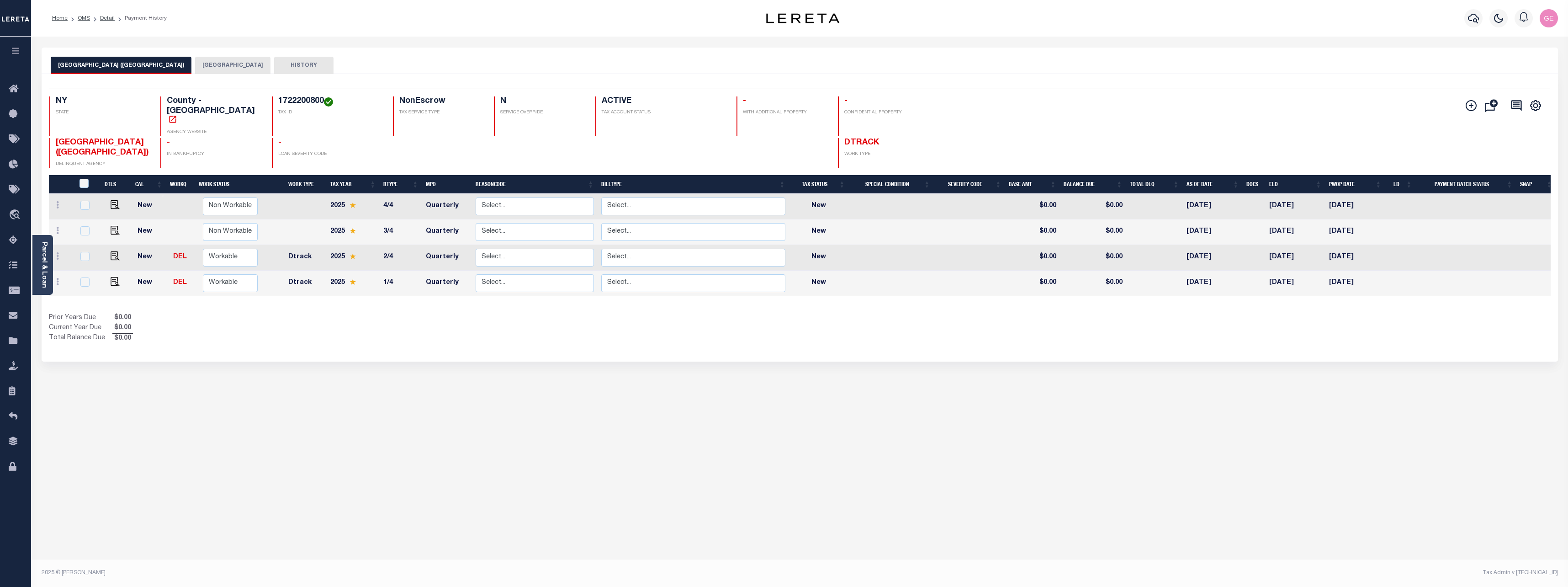
click at [193, 55] on div "SYRACUSE CITY (ONONDAGA COUNTY) SYRACUSE CITY HISTORY" at bounding box center [800, 61] width 1517 height 26
click at [195, 74] on div "Selected 4 Results 1 Items per page 25 50 100 NY STATE TAX ID N" at bounding box center [800, 218] width 1517 height 288
click at [202, 68] on button "[GEOGRAPHIC_DATA]" at bounding box center [233, 65] width 76 height 17
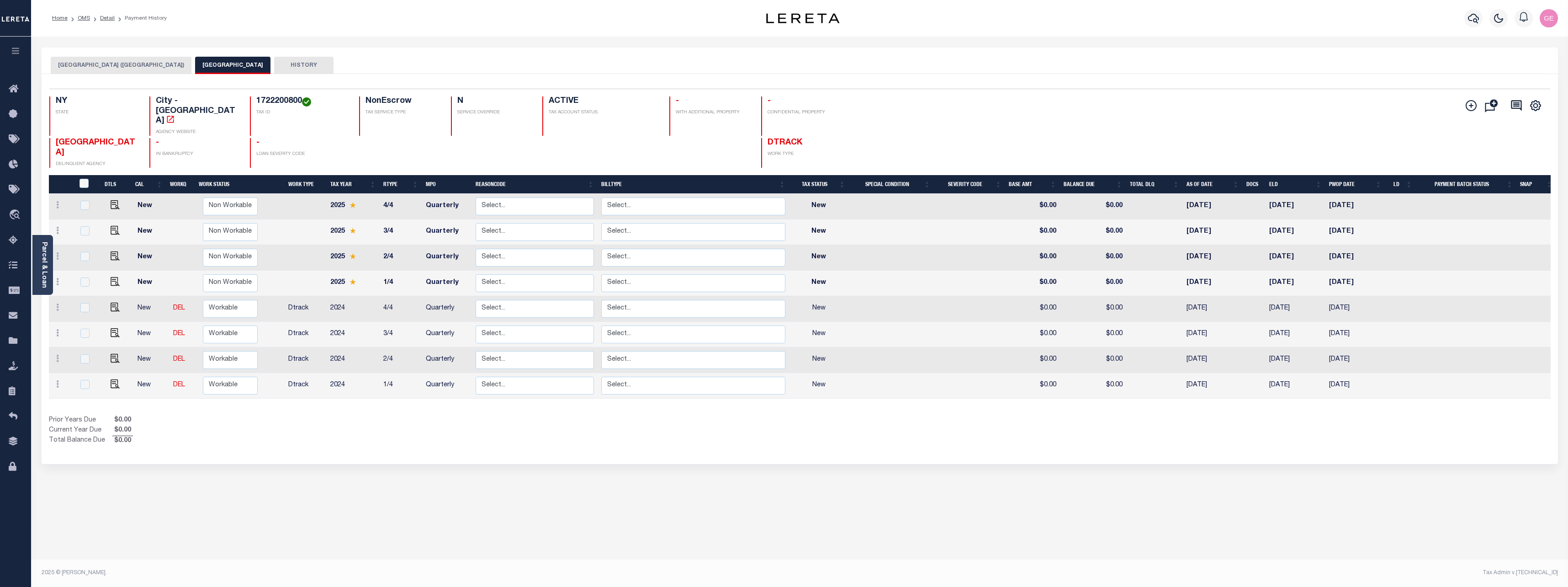
click at [274, 58] on button "HISTORY" at bounding box center [304, 65] width 60 height 17
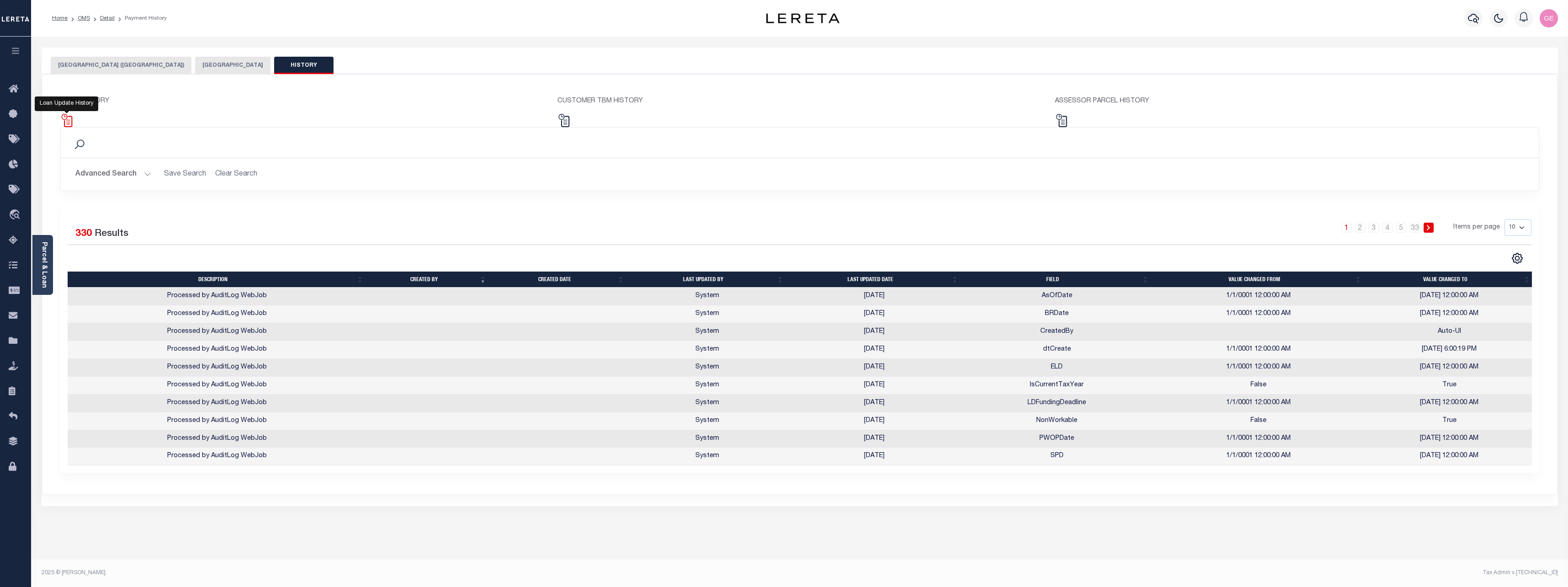
click at [68, 122] on img at bounding box center [67, 120] width 13 height 13
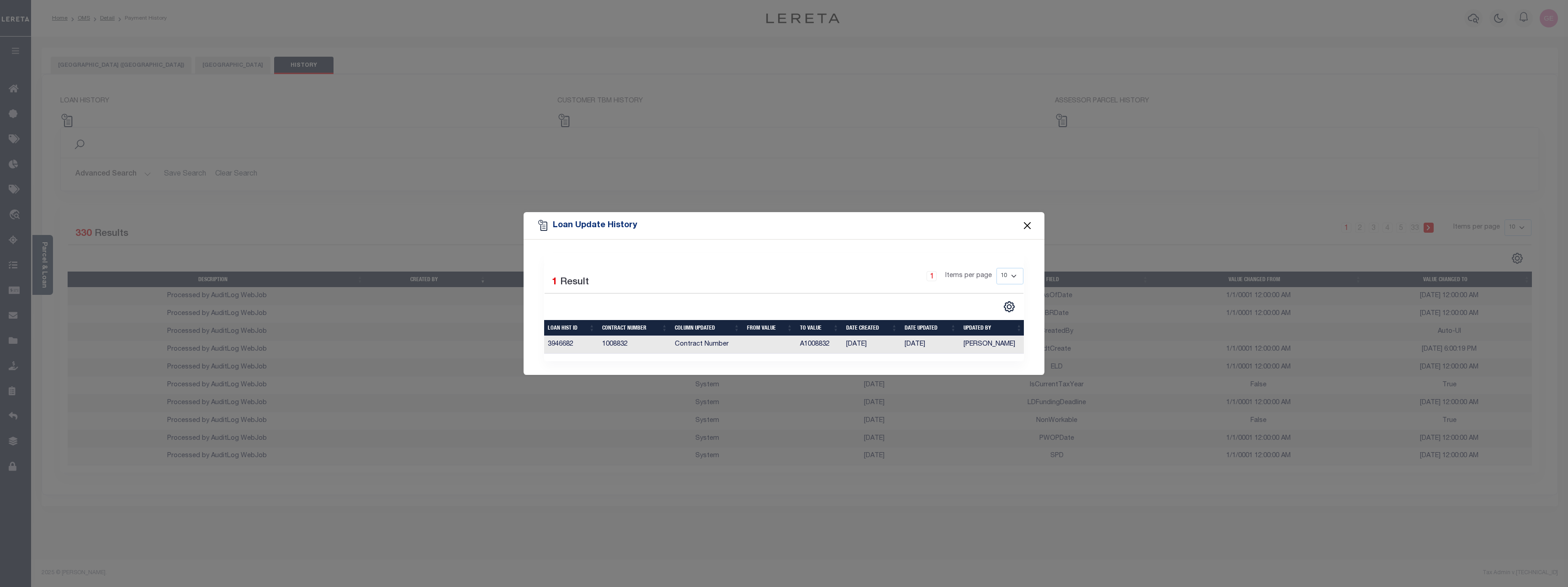
click at [1023, 220] on button "Close" at bounding box center [1028, 225] width 12 height 12
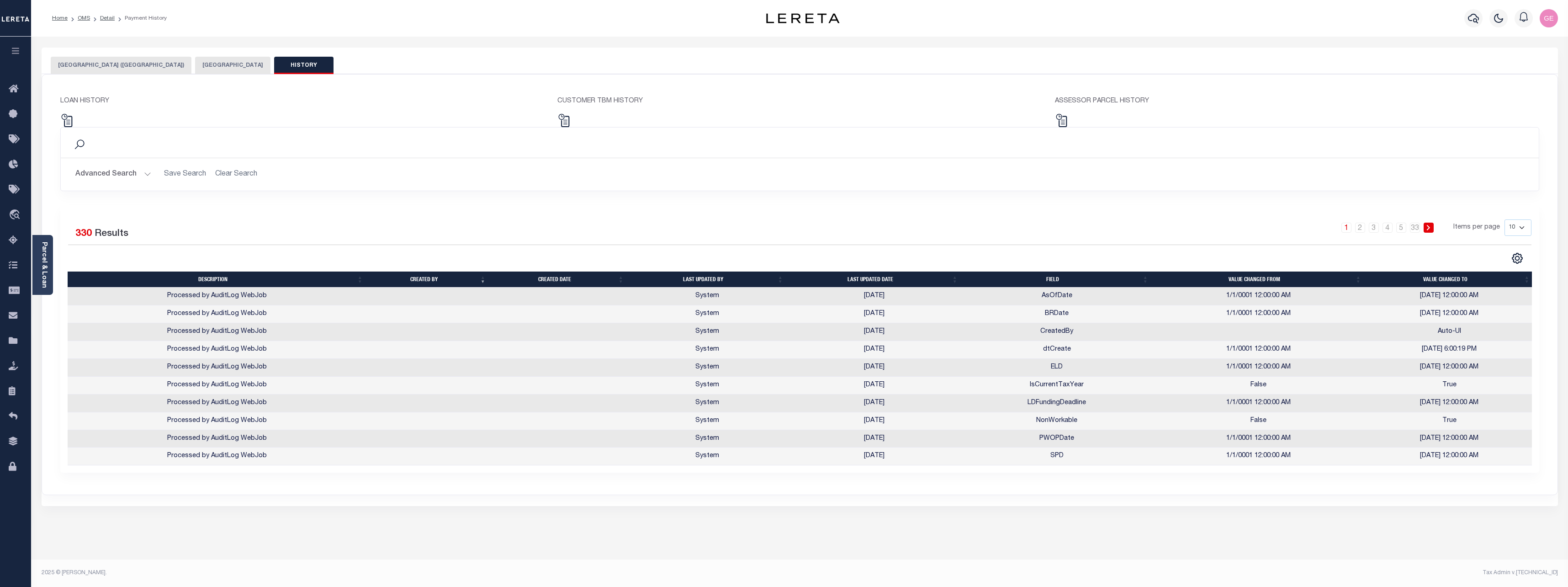
click at [141, 174] on button "Advanced Search" at bounding box center [113, 175] width 76 height 18
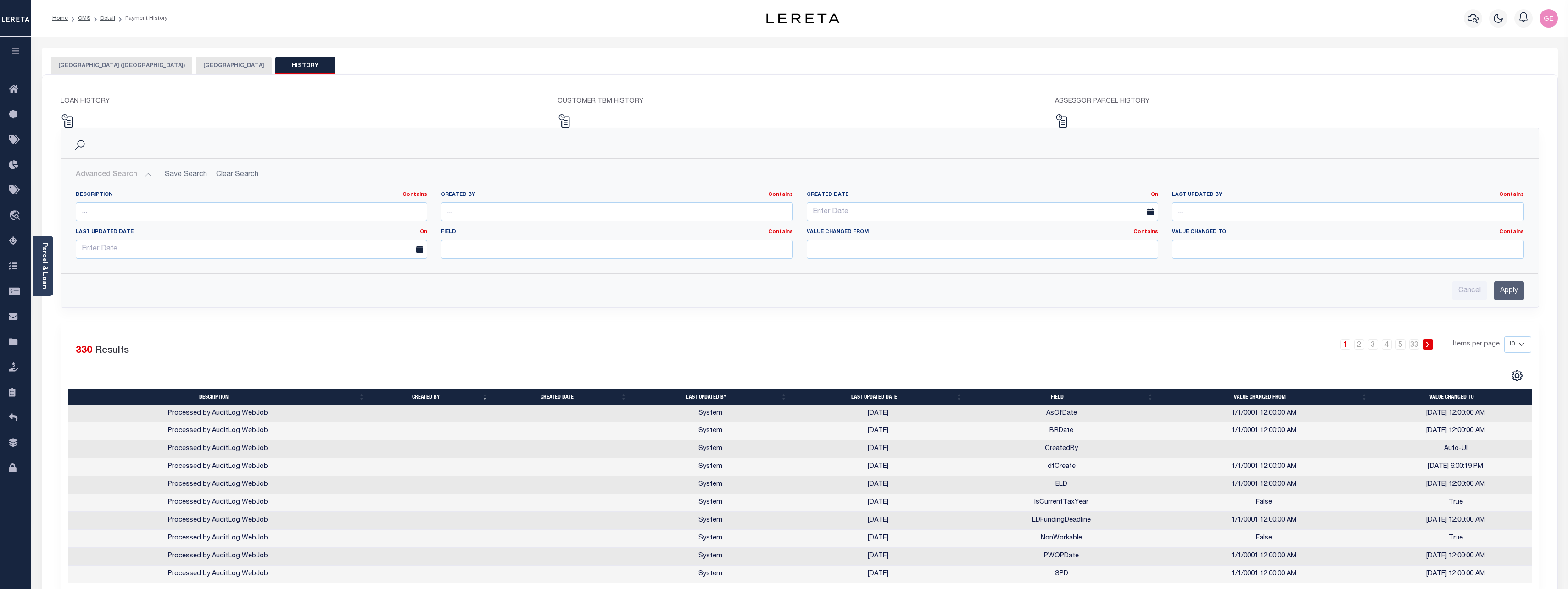
click at [141, 175] on button "Advanced Search" at bounding box center [113, 175] width 76 height 18
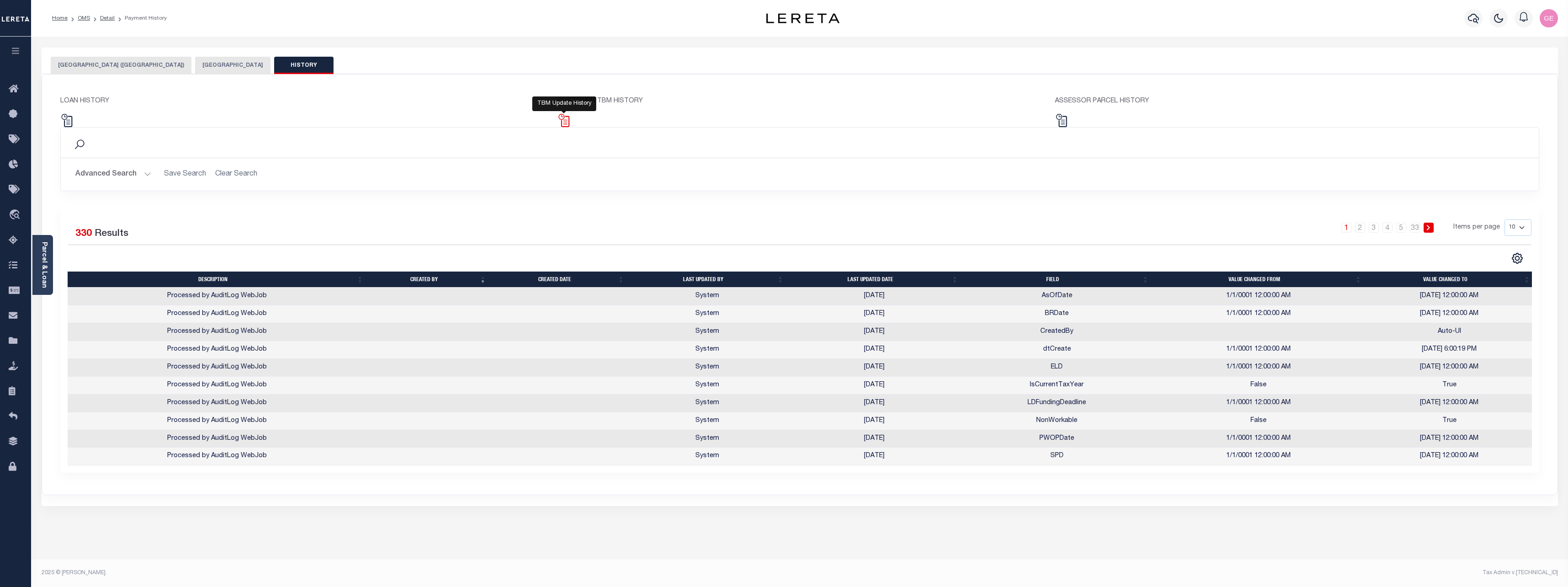
click at [570, 124] on img at bounding box center [564, 120] width 13 height 13
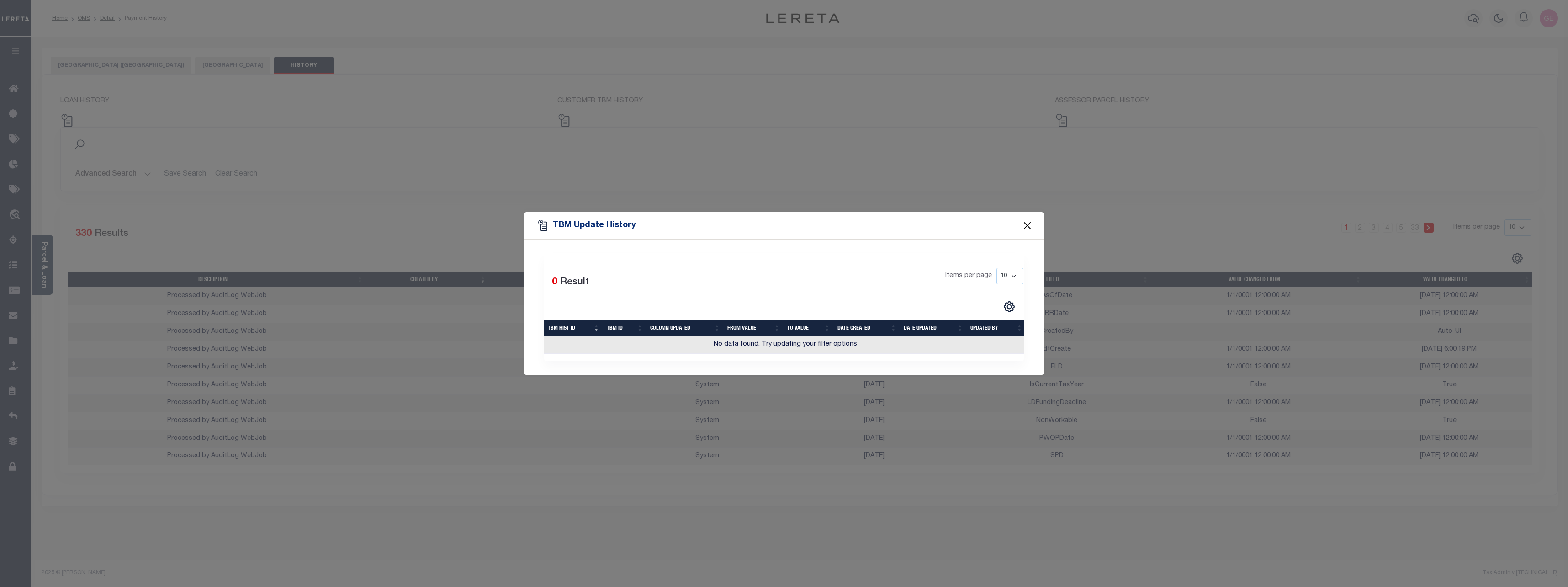
click at [1030, 222] on button "Close" at bounding box center [1028, 225] width 12 height 12
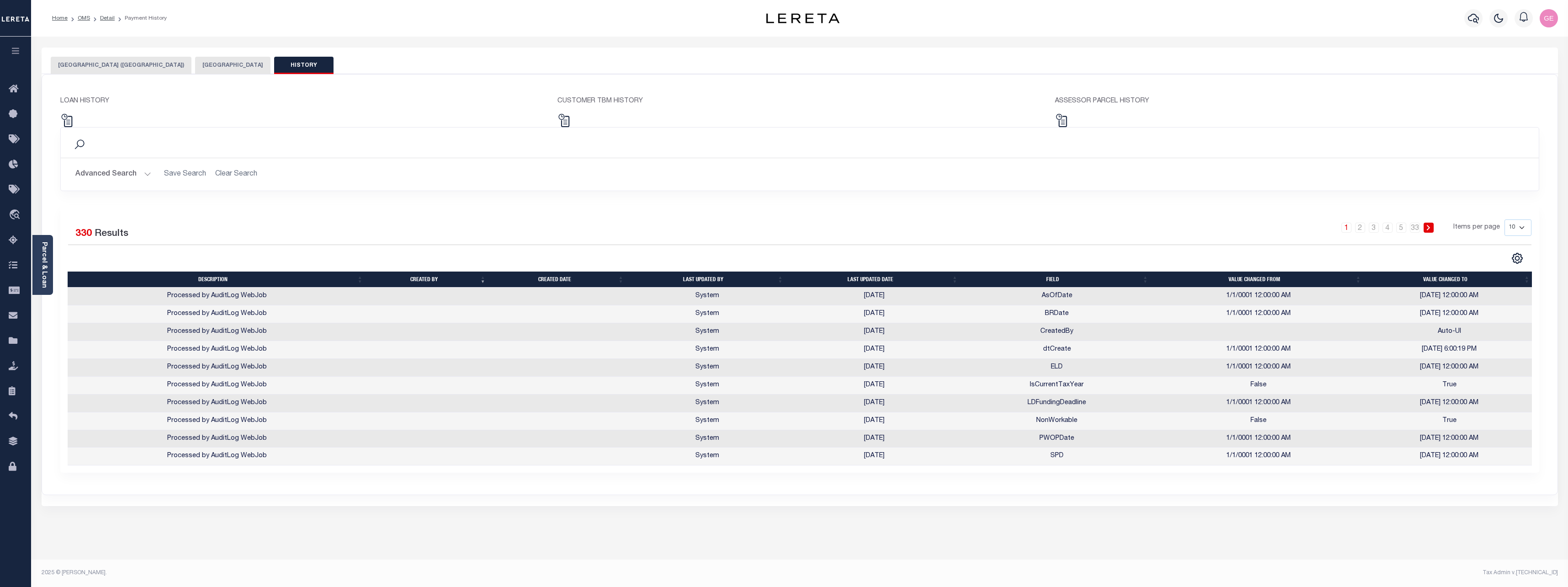
click at [1059, 128] on div "Search" at bounding box center [800, 143] width 1478 height 30
click at [1062, 119] on img at bounding box center [1062, 120] width 13 height 13
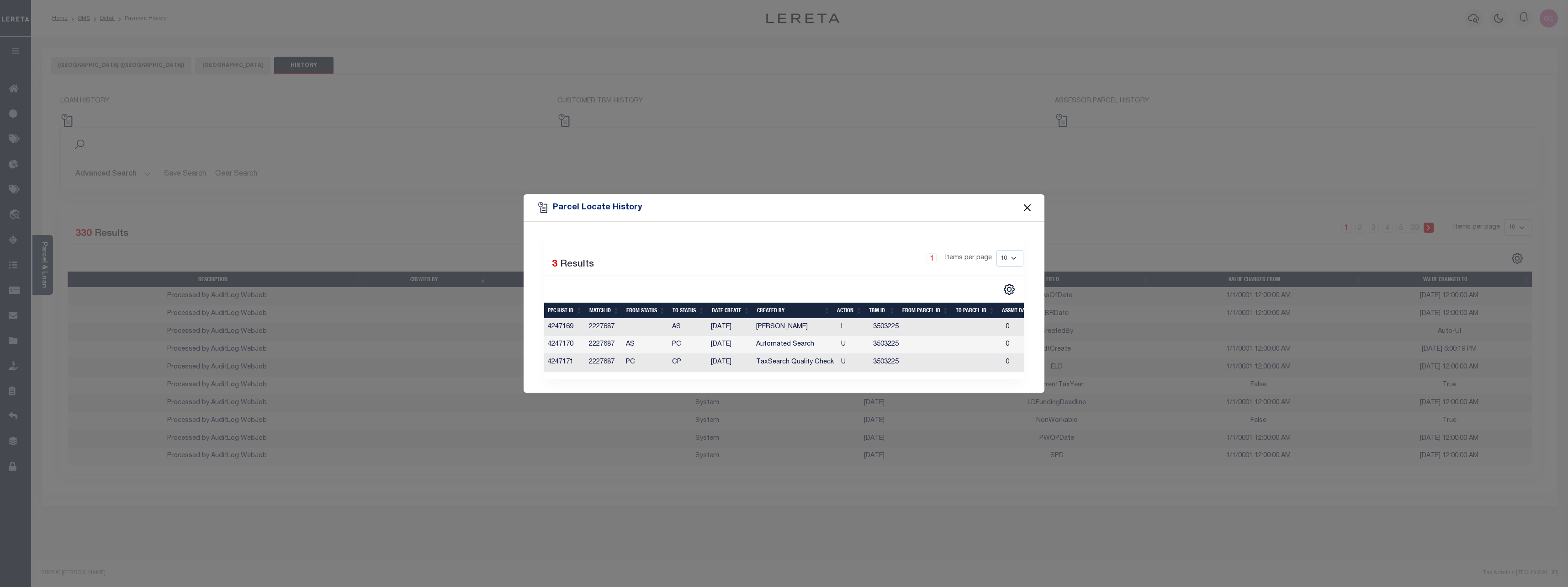
click at [1023, 209] on button "Close" at bounding box center [1028, 207] width 12 height 12
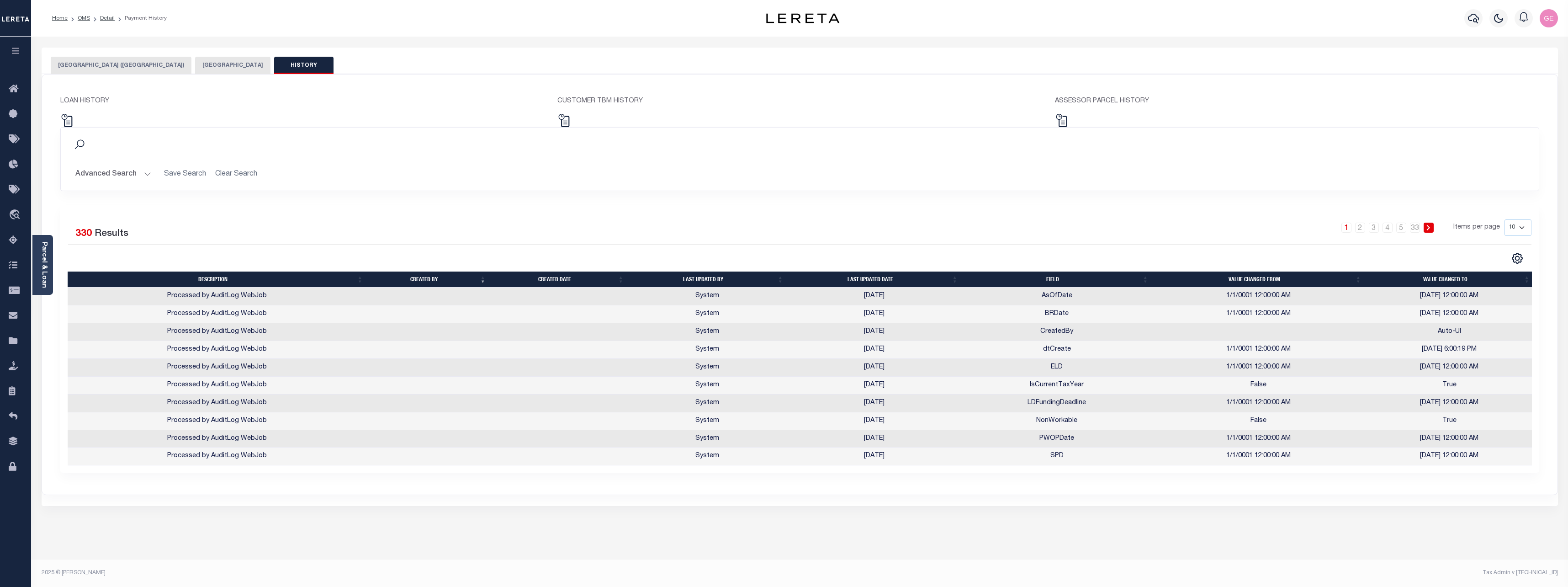
click at [110, 75] on div "LOAN HISTORY CUSTOMER TBM HISTORY ASSESSOR PARCEL HISTORY Search Save Search Is" at bounding box center [800, 284] width 1516 height 420
click at [120, 67] on button "[GEOGRAPHIC_DATA] ([GEOGRAPHIC_DATA])" at bounding box center [121, 65] width 141 height 17
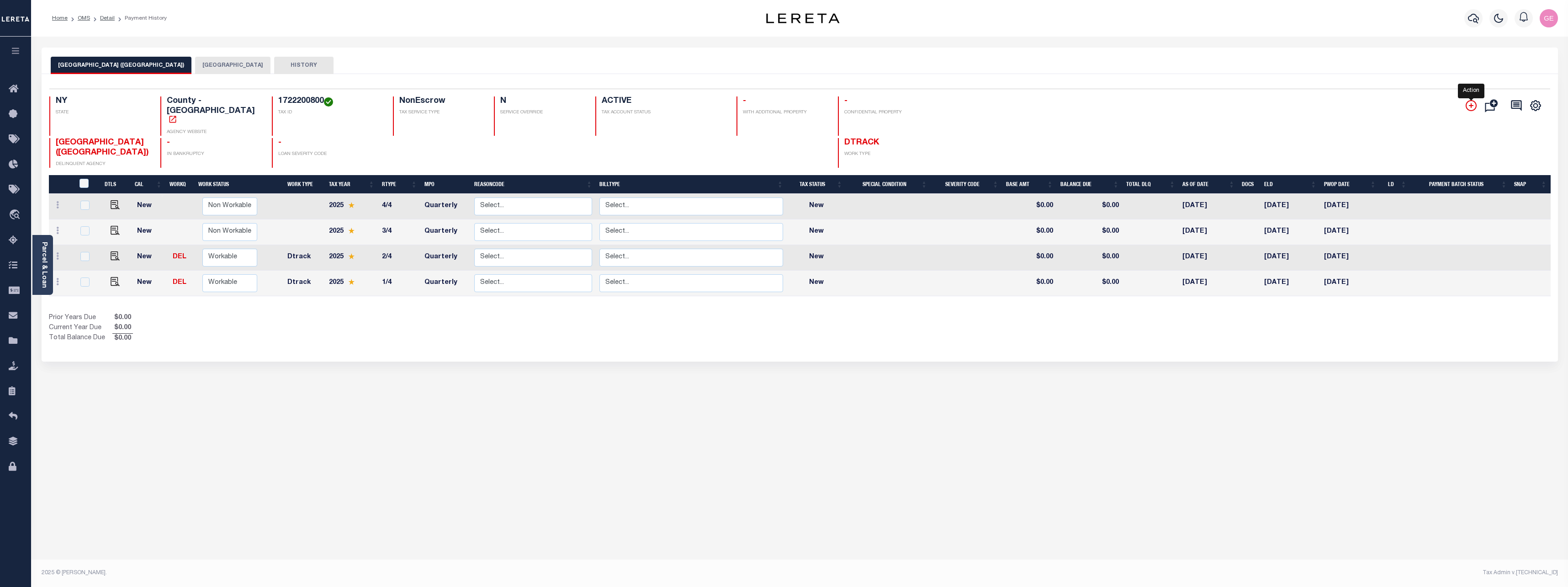
click at [1468, 105] on icon "" at bounding box center [1472, 105] width 11 height 11
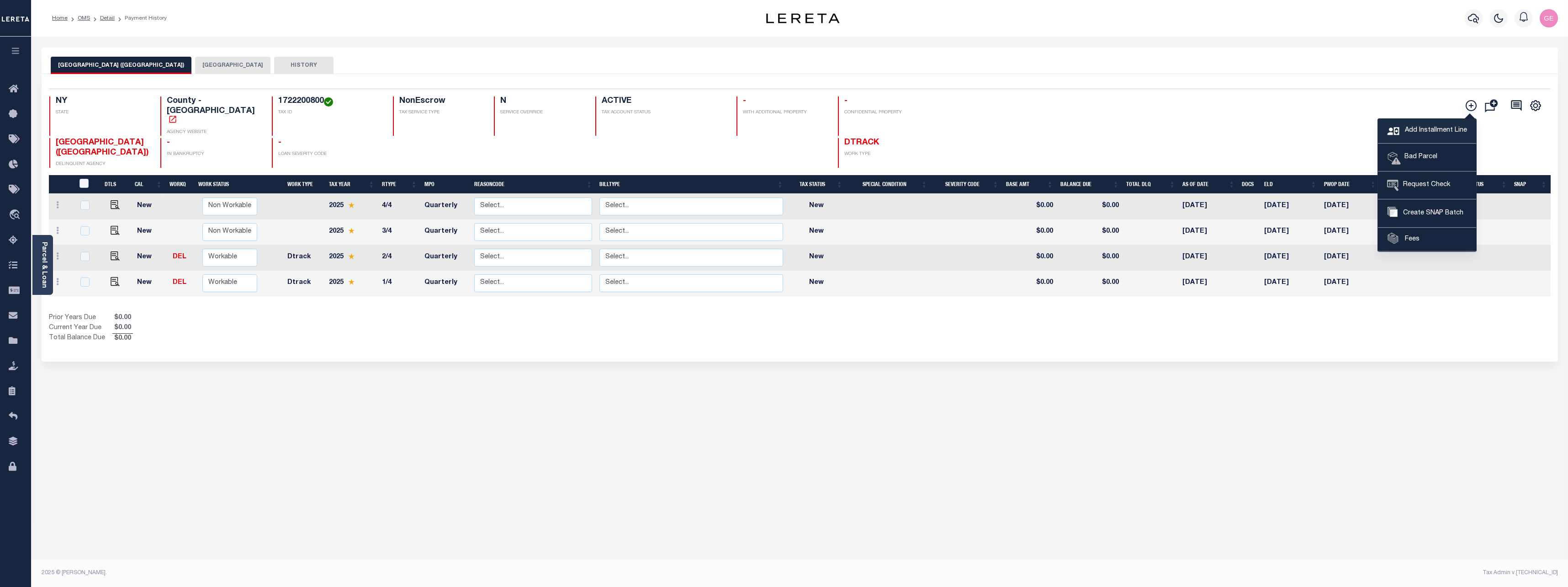
click at [1432, 131] on span "Add Installment Line" at bounding box center [1435, 130] width 64 height 10
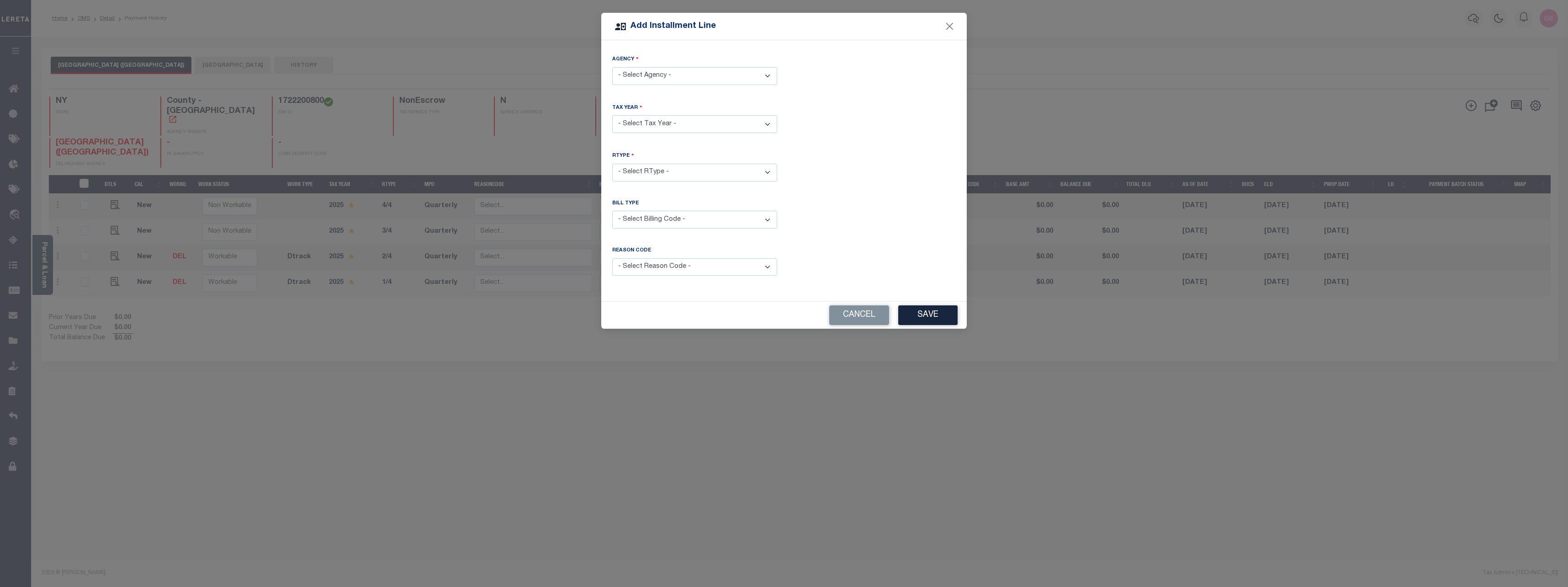
click at [700, 77] on select "- Select Agency - [GEOGRAPHIC_DATA] - City [GEOGRAPHIC_DATA] ([GEOGRAPHIC_DATA]…" at bounding box center [695, 76] width 165 height 18
select select "3606706000"
click at [613, 67] on select "- Select Agency - [GEOGRAPHIC_DATA] - City [GEOGRAPHIC_DATA] ([GEOGRAPHIC_DATA]…" at bounding box center [695, 76] width 165 height 18
click at [661, 124] on select "- Select Year - 2005 2006 2007 2008 2009 2010 2011 2012 2013 2014 2015 2016 201…" at bounding box center [695, 124] width 165 height 18
select select "2023"
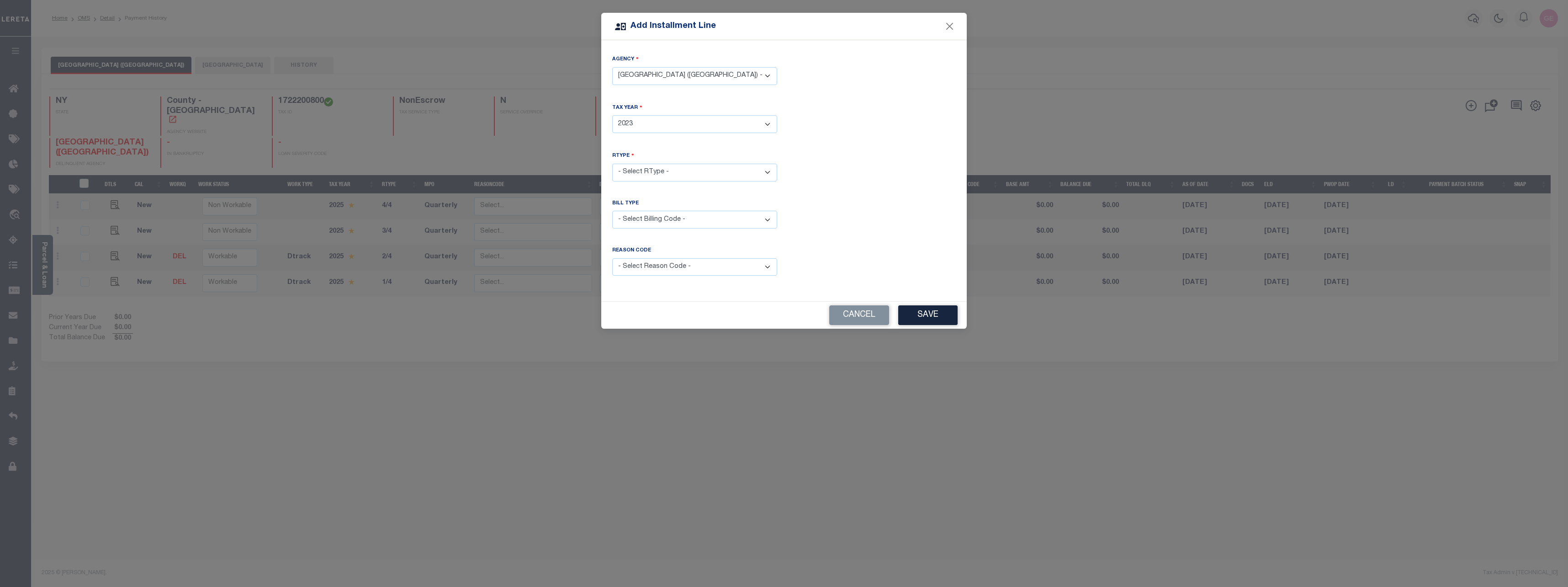
click at [613, 115] on select "- Select Year - 2005 2006 2007 2008 2009 2010 2011 2012 2013 2014 2015 2016 201…" at bounding box center [695, 124] width 165 height 18
click at [660, 168] on select "- Select RType - 1/4 2/4 3/4 4/4" at bounding box center [695, 173] width 165 height 18
select select "0"
click at [613, 164] on select "- Select RType - 1/4 2/4 3/4 4/4" at bounding box center [695, 173] width 165 height 18
click at [650, 222] on select "- Select Billing Code - Regular Delinquent Supplemental Corrected/Adjusted Bill…" at bounding box center [695, 220] width 165 height 18
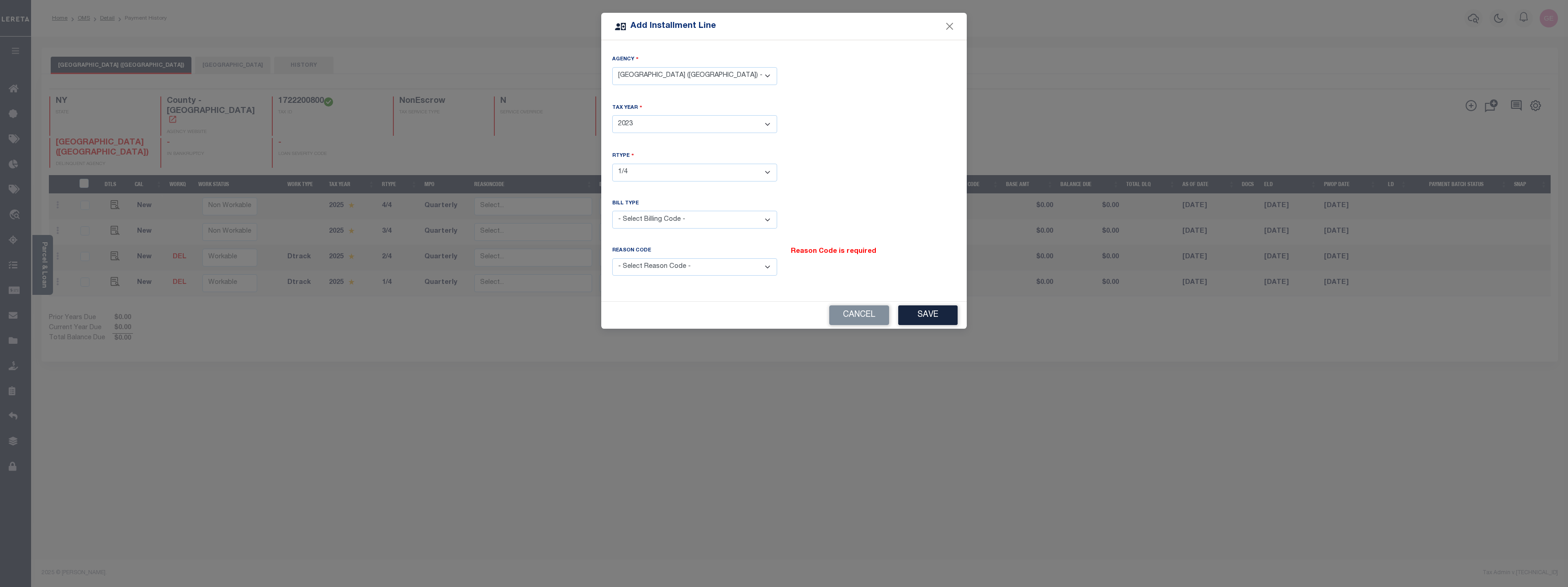
select select "1"
click at [613, 211] on select "- Select Billing Code - Regular Delinquent Supplemental Corrected/Adjusted Bill…" at bounding box center [695, 220] width 165 height 18
click at [651, 254] on div "Reason Code" at bounding box center [695, 252] width 165 height 11
click at [651, 270] on select "- Select Reason Code - Payment Reversal Taxable Value Change Assessment Change …" at bounding box center [695, 268] width 165 height 18
select select "1"
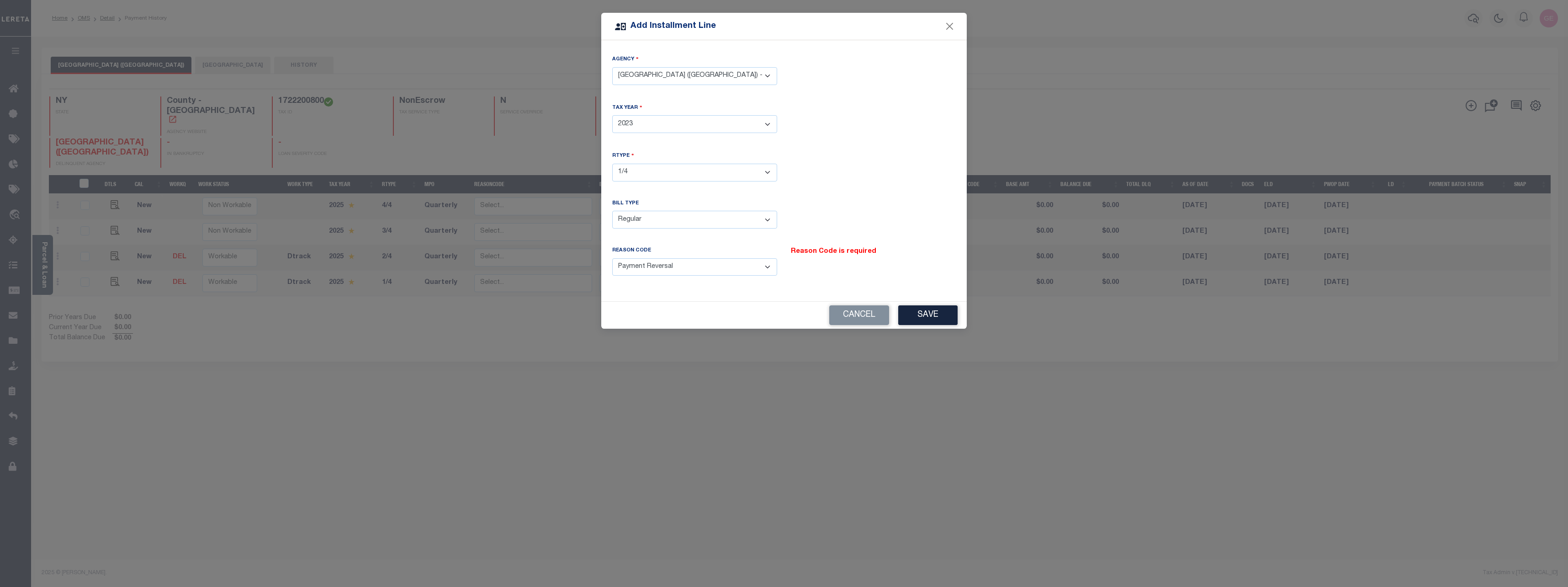
click at [613, 259] on select "- Select Reason Code - Payment Reversal Taxable Value Change Assessment Change …" at bounding box center [695, 268] width 165 height 18
click at [922, 313] on button "Save" at bounding box center [928, 315] width 60 height 19
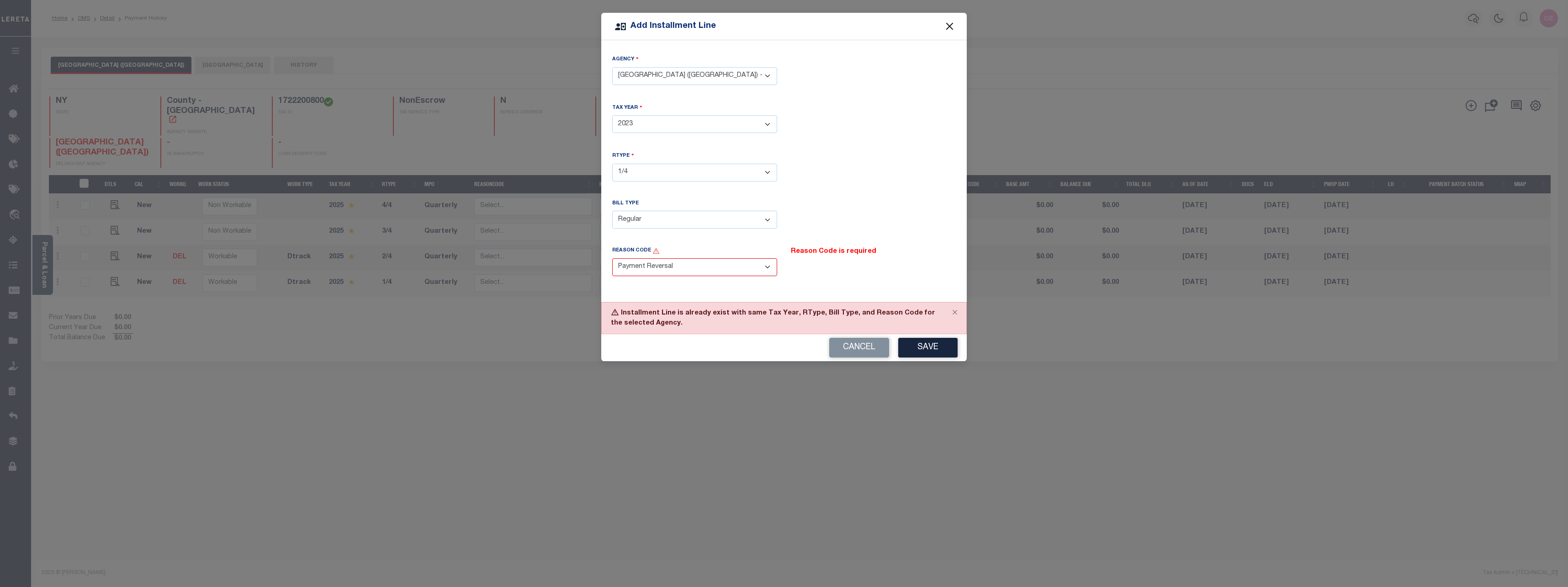
click at [949, 28] on button "Close" at bounding box center [949, 26] width 12 height 12
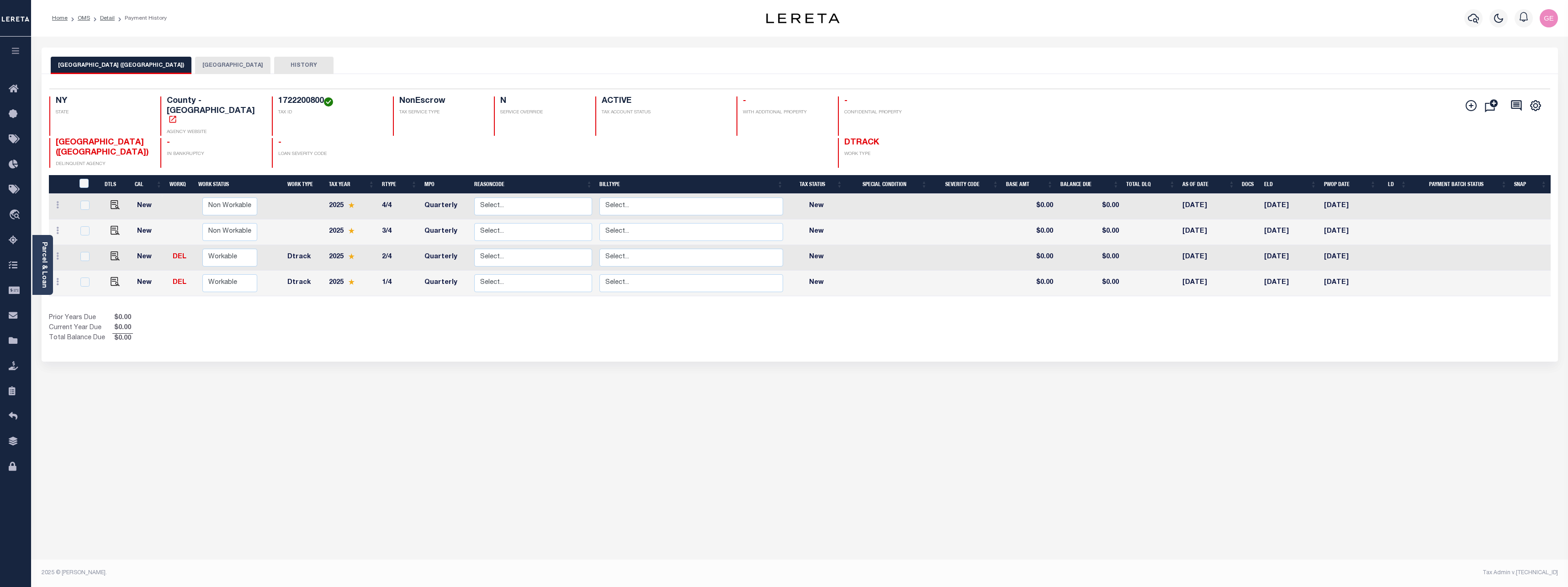
click at [281, 67] on button "HISTORY" at bounding box center [304, 65] width 60 height 17
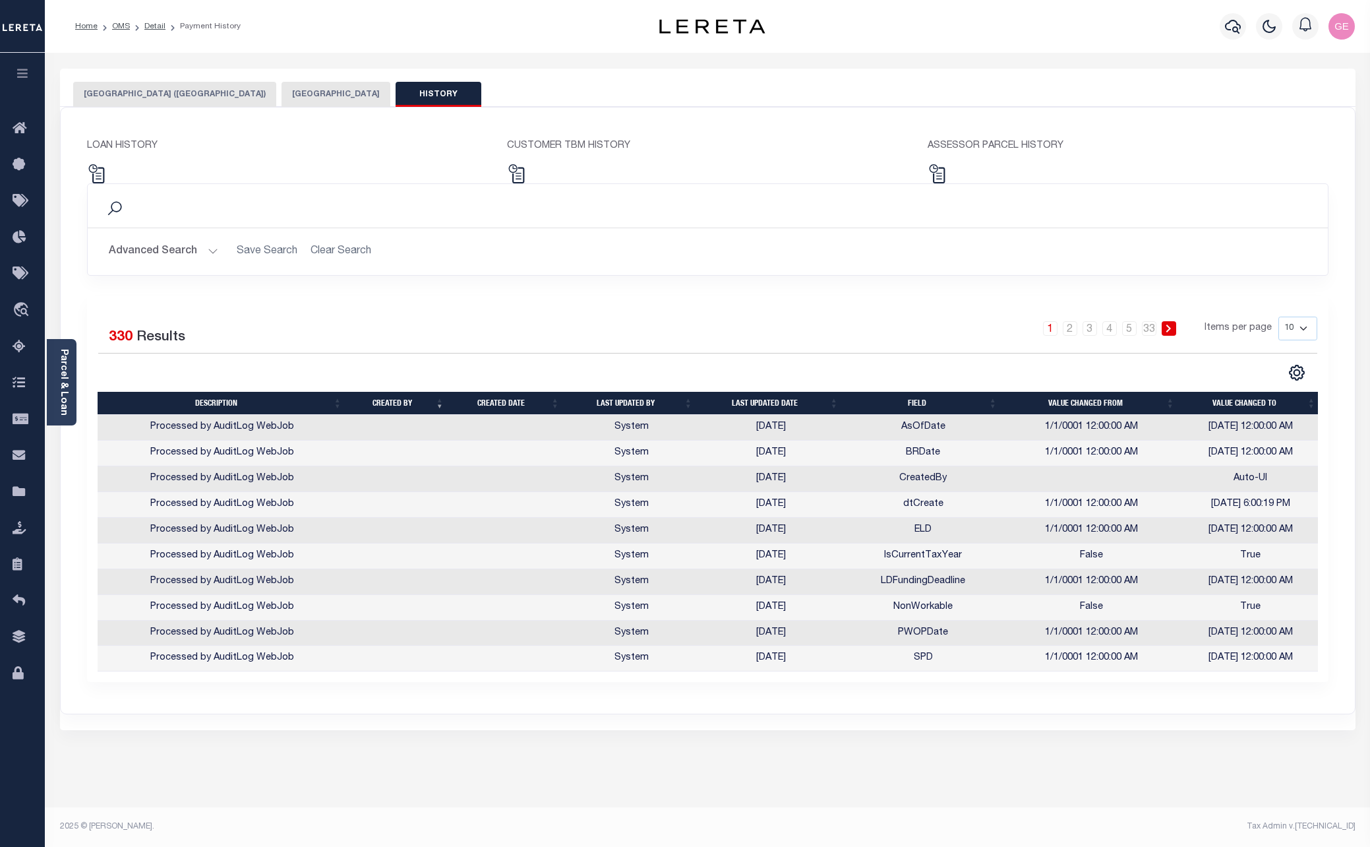
click at [220, 93] on button "[GEOGRAPHIC_DATA] ([GEOGRAPHIC_DATA])" at bounding box center [174, 94] width 203 height 25
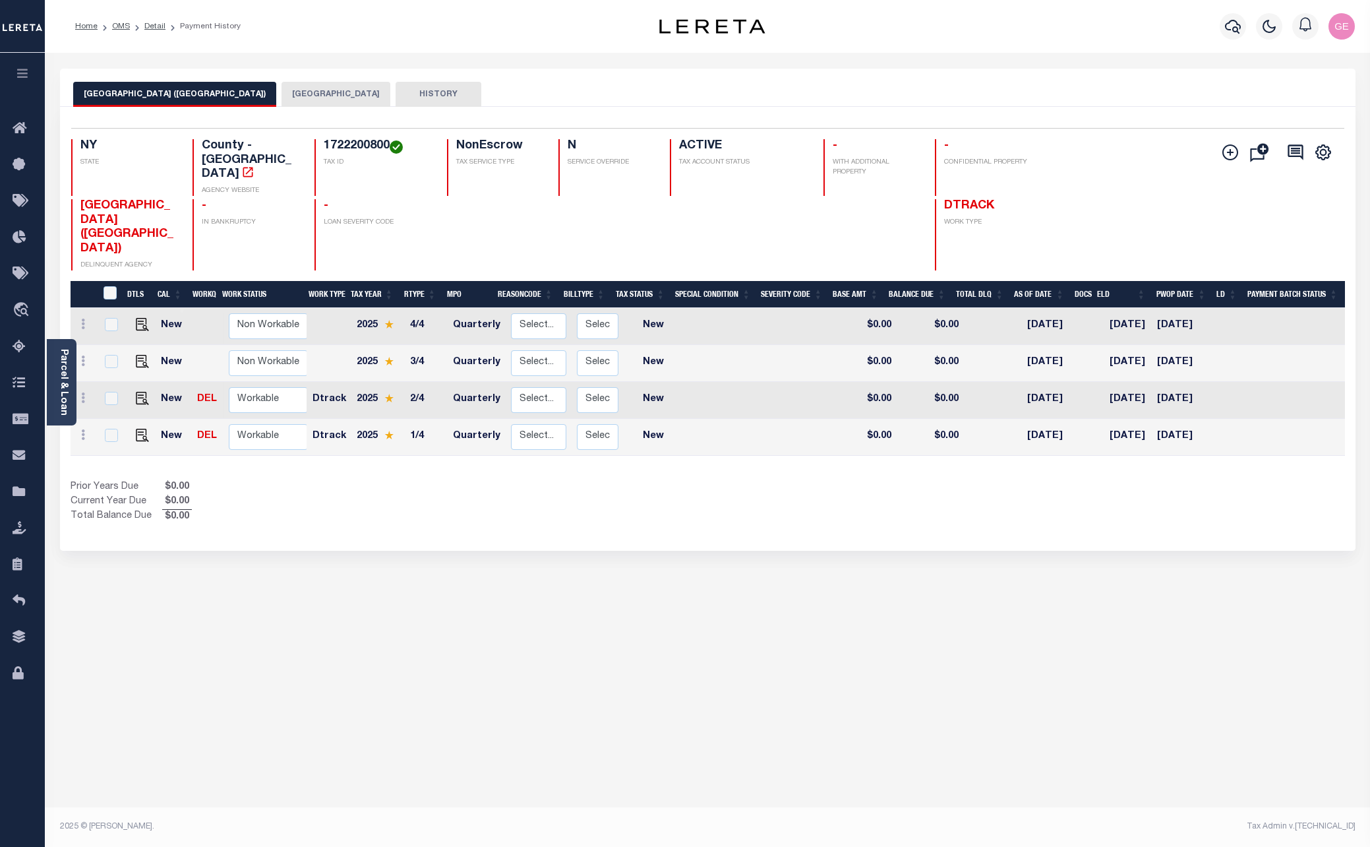
click at [429, 89] on button "HISTORY" at bounding box center [439, 94] width 86 height 25
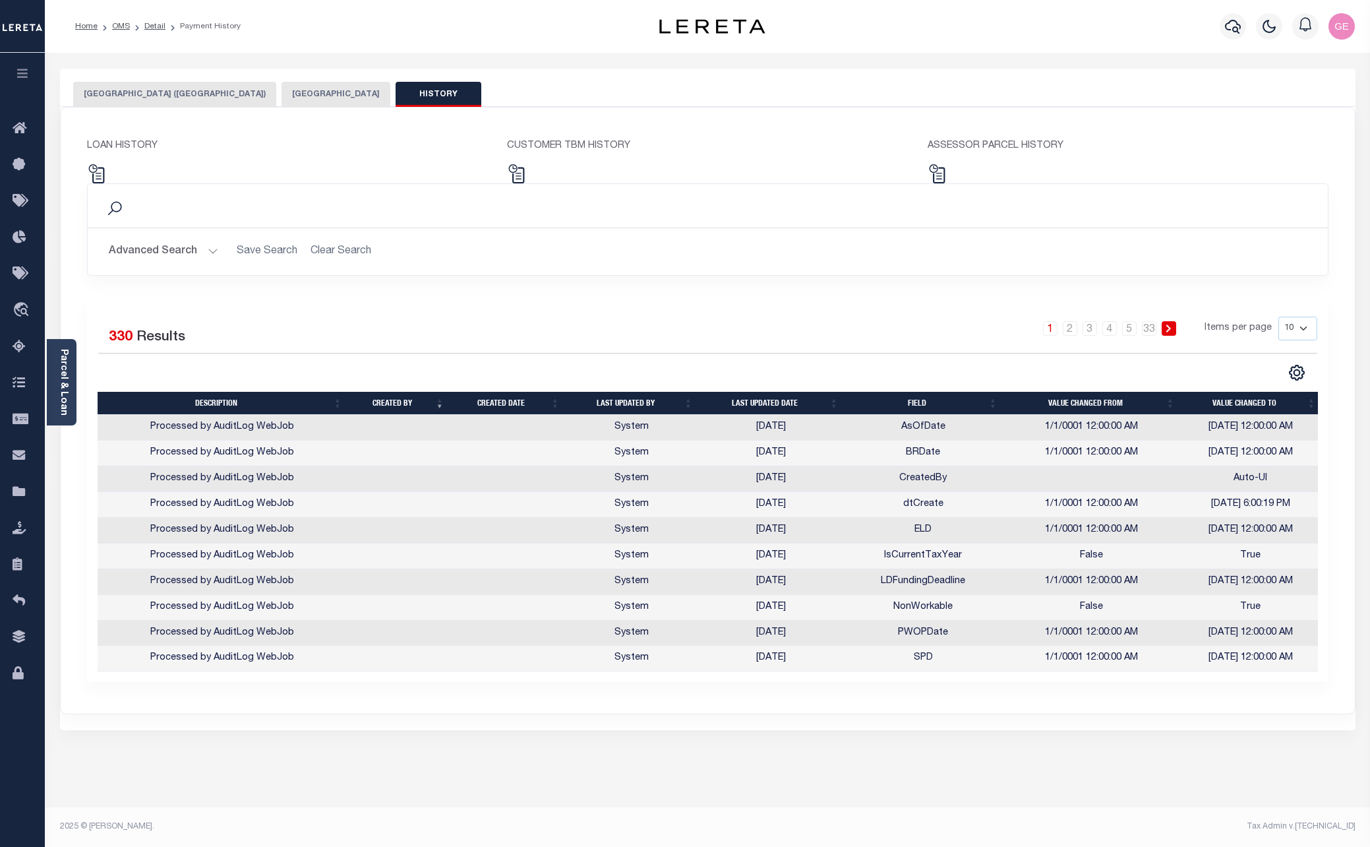
click at [225, 89] on button "[GEOGRAPHIC_DATA] ([GEOGRAPHIC_DATA])" at bounding box center [174, 94] width 203 height 25
